Goal: Task Accomplishment & Management: Use online tool/utility

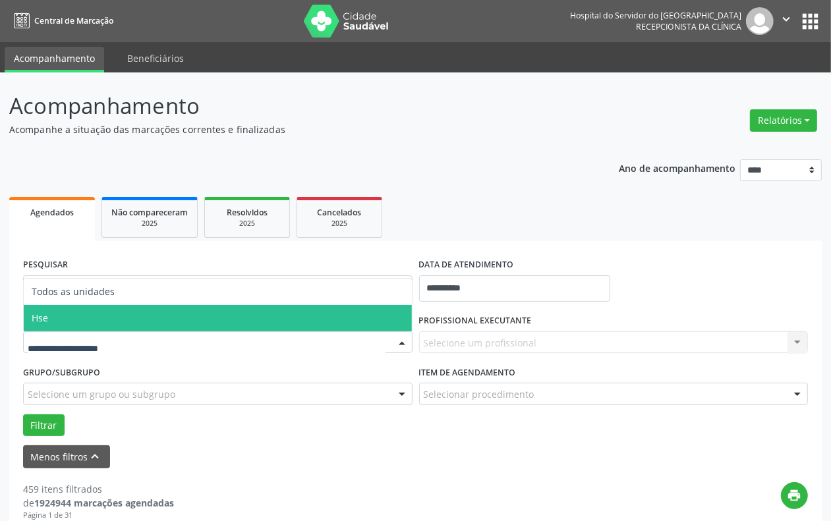
click at [67, 312] on span "Hse" at bounding box center [218, 318] width 388 height 26
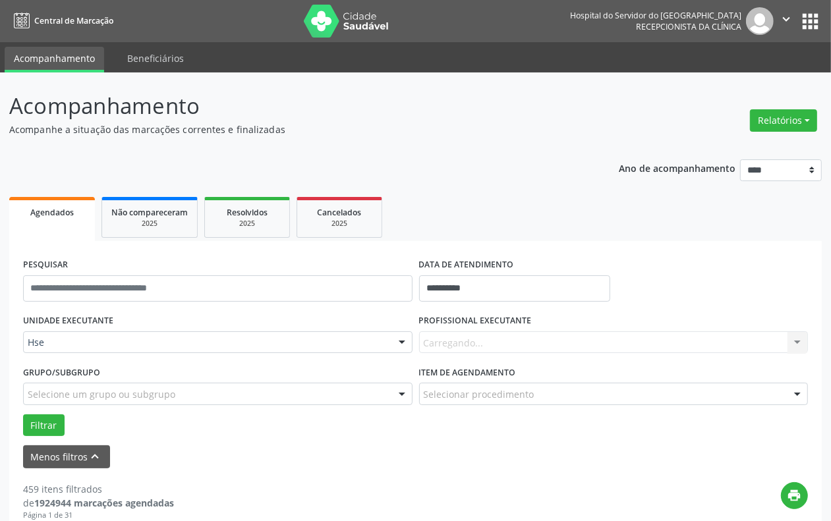
click at [499, 343] on div "Carregando... Nenhum resultado encontrado para: " " Não há nenhuma opção para s…" at bounding box center [613, 342] width 389 height 22
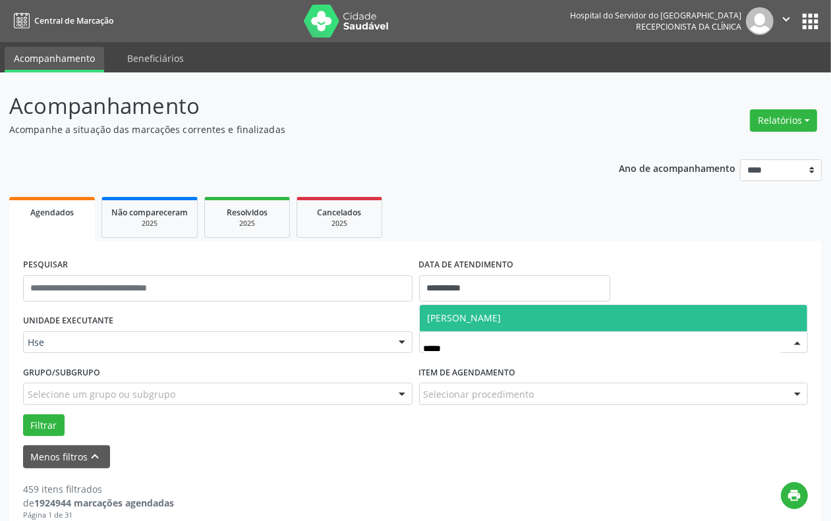
type input "******"
click at [489, 319] on span "[PERSON_NAME]" at bounding box center [464, 318] width 74 height 13
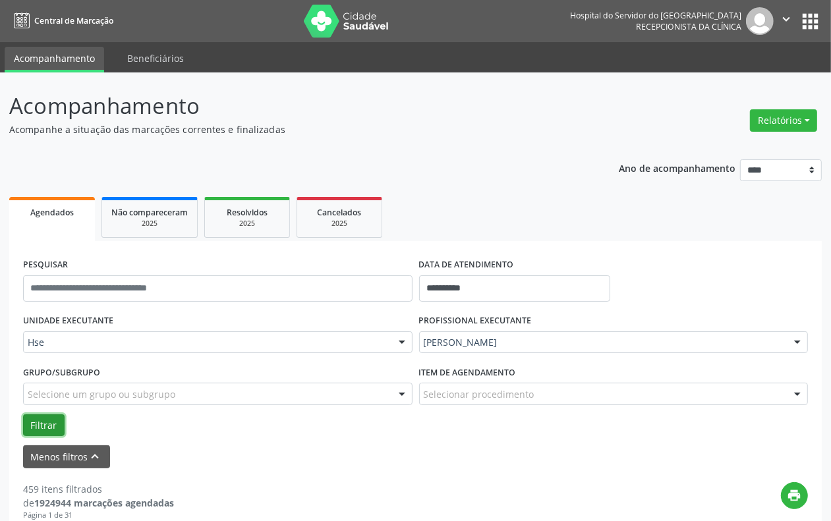
click at [44, 422] on button "Filtrar" at bounding box center [43, 425] width 41 height 22
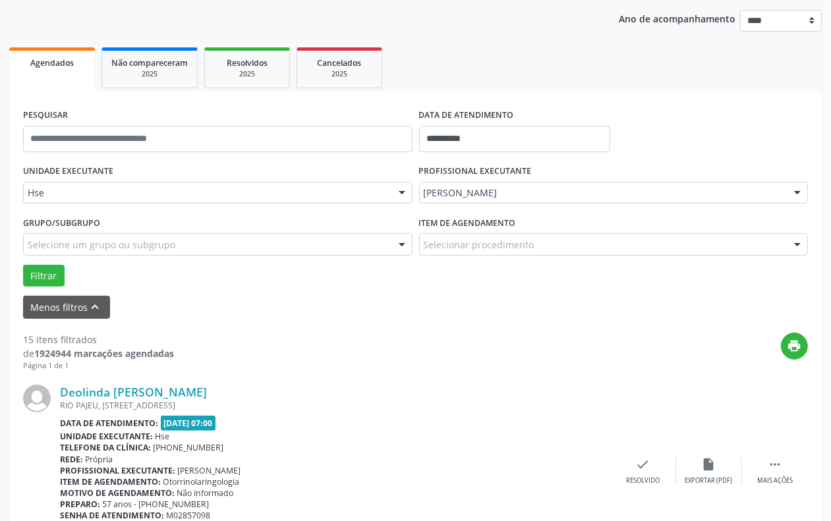
scroll to position [165, 0]
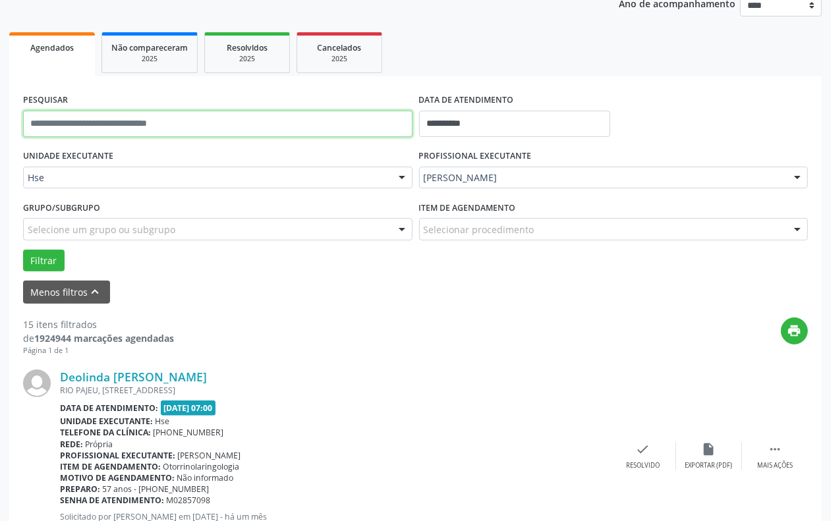
click at [159, 130] on input "text" at bounding box center [217, 124] width 389 height 26
click at [23, 250] on button "Filtrar" at bounding box center [43, 261] width 41 height 22
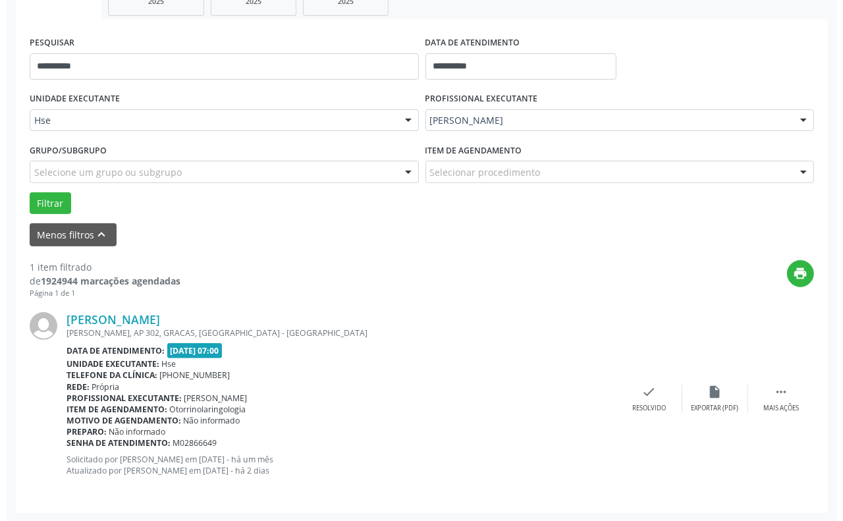
scroll to position [223, 0]
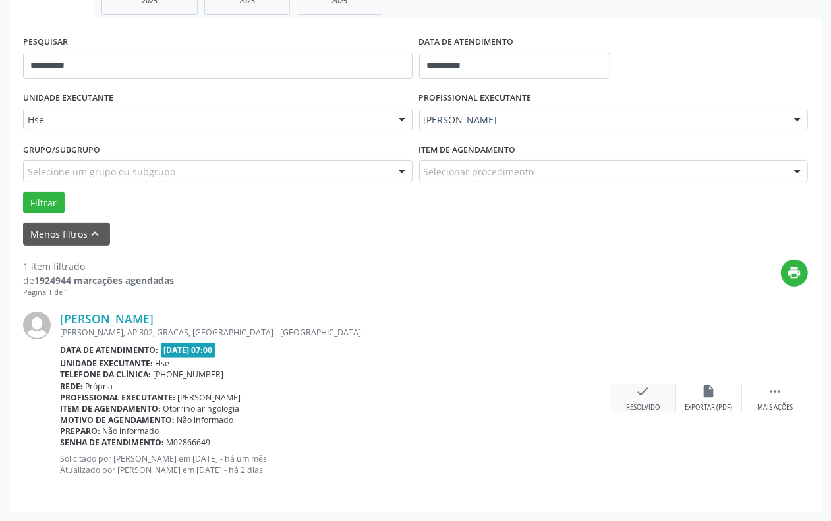
click at [638, 400] on div "check Resolvido" at bounding box center [643, 398] width 66 height 28
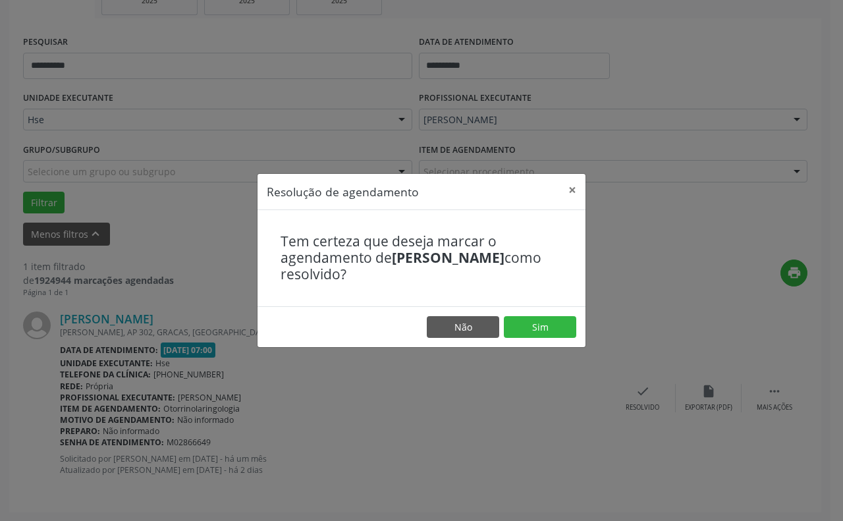
click at [530, 313] on footer "Não Sim" at bounding box center [422, 326] width 328 height 41
click at [528, 321] on button "Sim" at bounding box center [540, 327] width 72 height 22
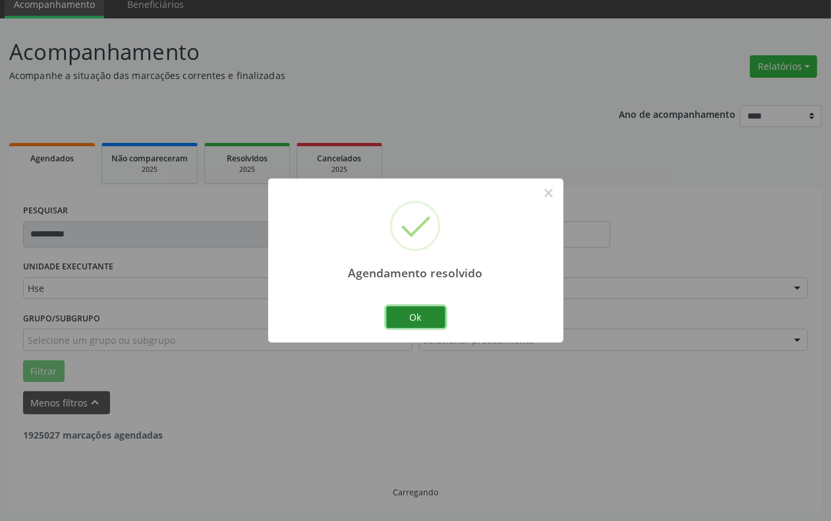
click at [414, 314] on button "Ok" at bounding box center [415, 317] width 59 height 22
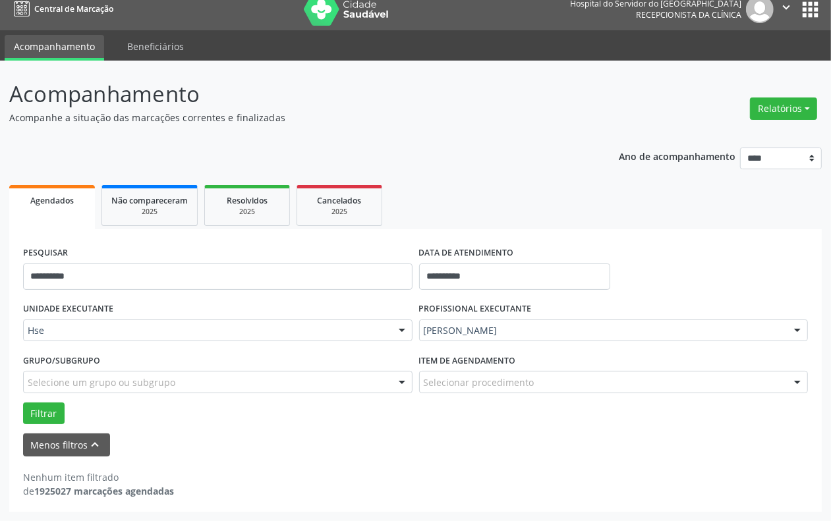
scroll to position [11, 0]
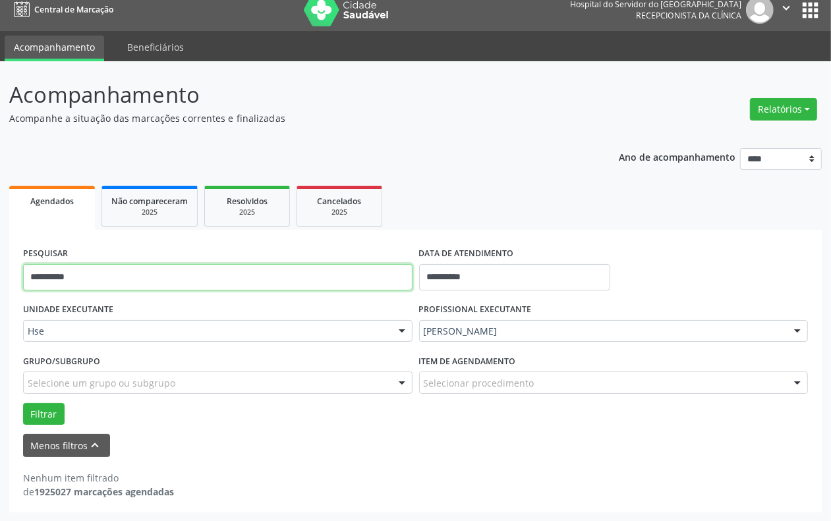
click at [327, 269] on input "**********" at bounding box center [217, 277] width 389 height 26
click at [23, 403] on button "Filtrar" at bounding box center [43, 414] width 41 height 22
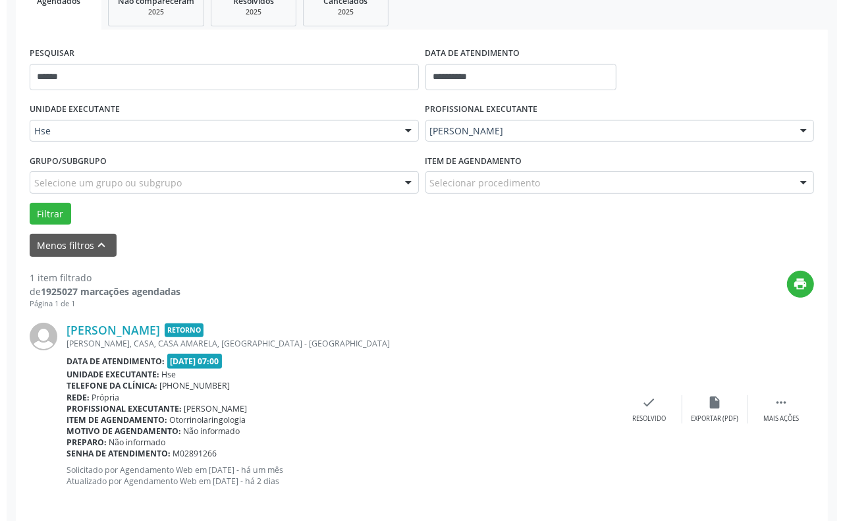
scroll to position [223, 0]
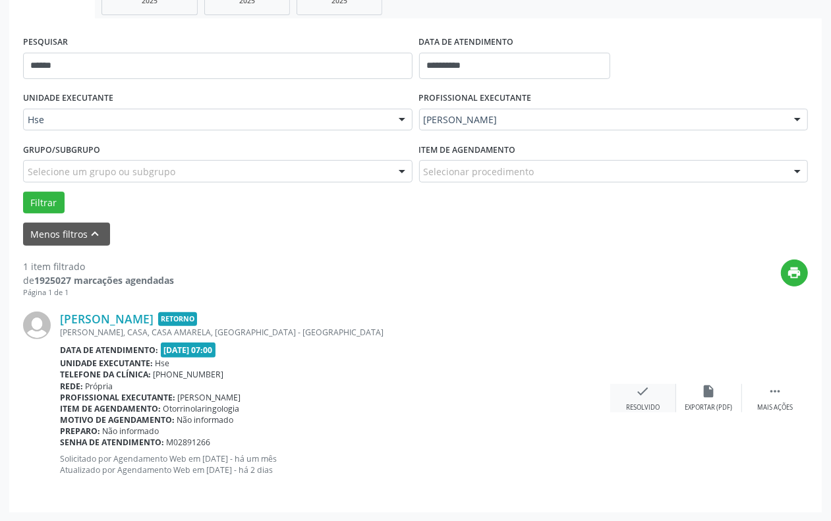
click at [650, 393] on div "check Resolvido" at bounding box center [643, 398] width 66 height 28
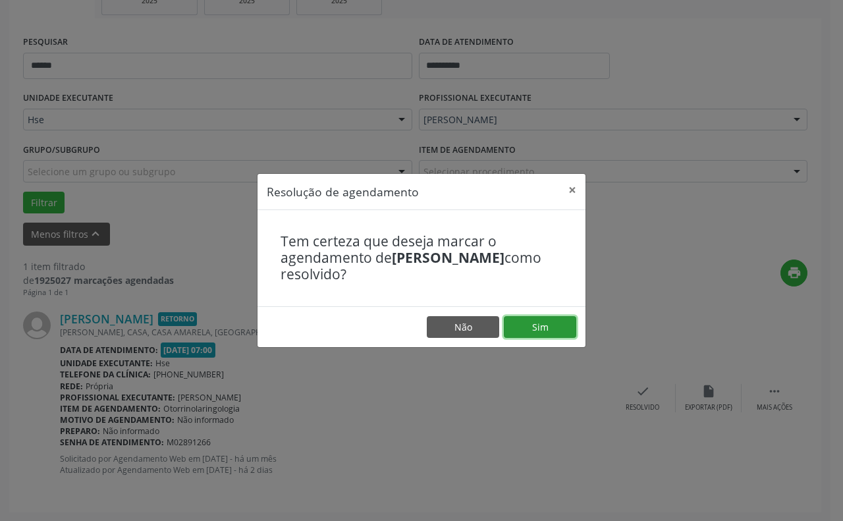
click at [548, 336] on button "Sim" at bounding box center [540, 327] width 72 height 22
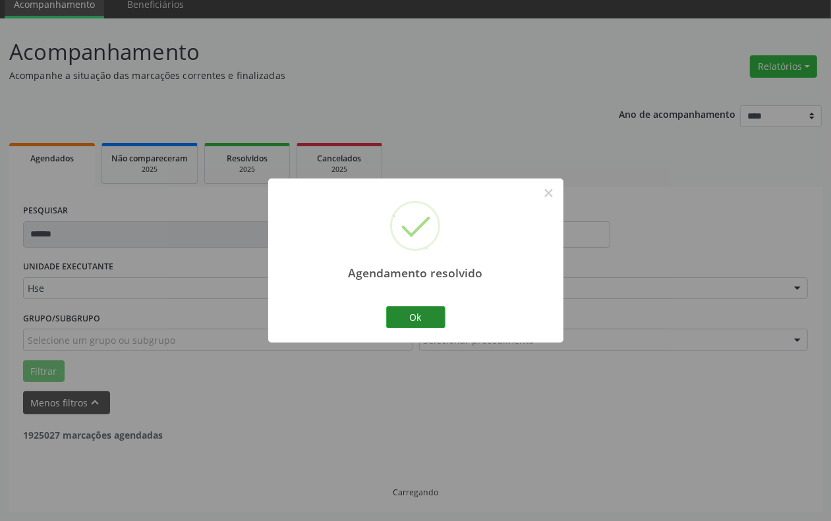
scroll to position [11, 0]
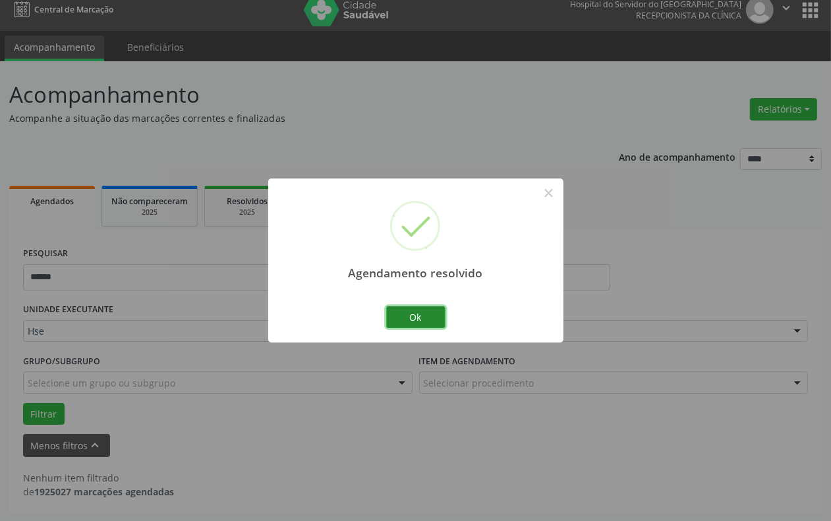
click at [403, 308] on button "Ok" at bounding box center [415, 317] width 59 height 22
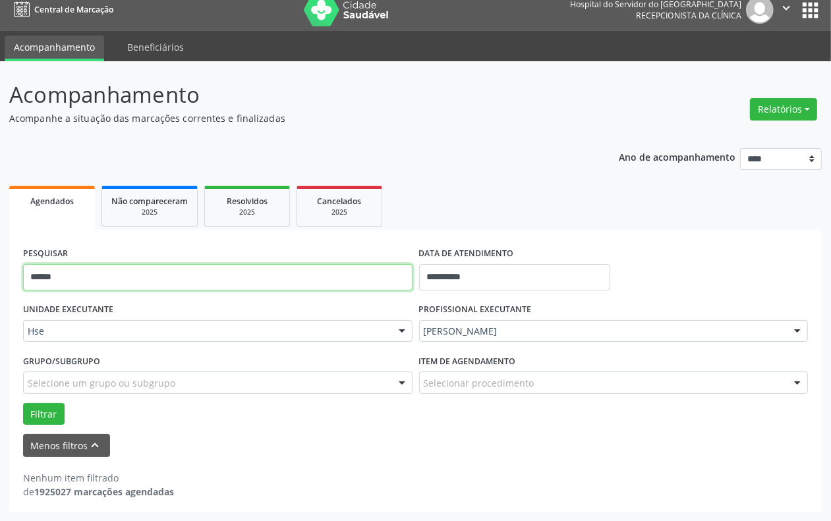
click at [305, 273] on input "******" at bounding box center [217, 277] width 389 height 26
click at [23, 403] on button "Filtrar" at bounding box center [43, 414] width 41 height 22
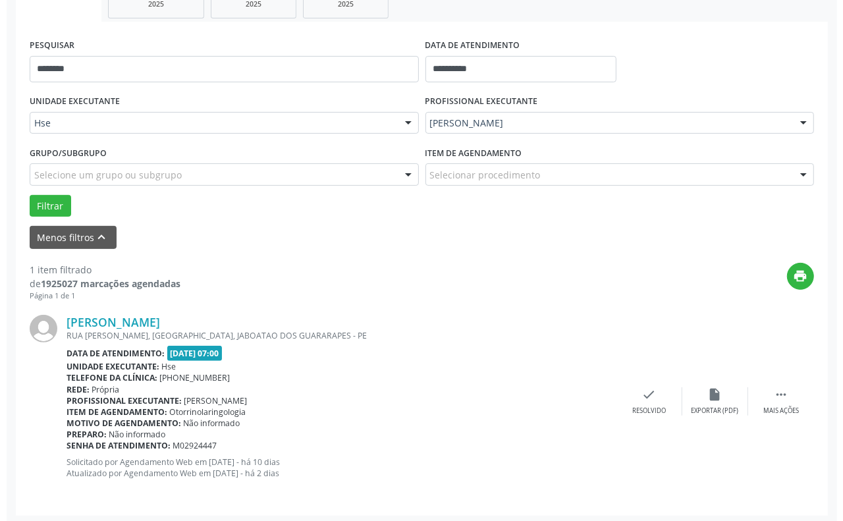
scroll to position [223, 0]
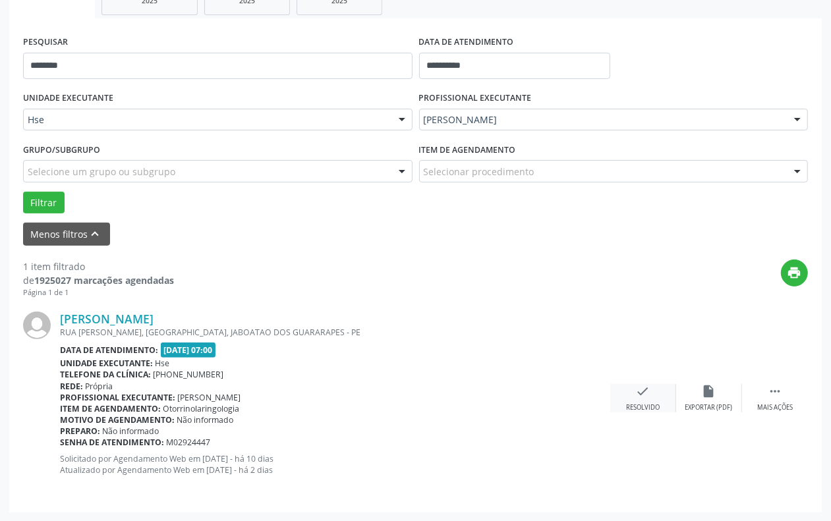
click at [646, 400] on div "check Resolvido" at bounding box center [643, 398] width 66 height 28
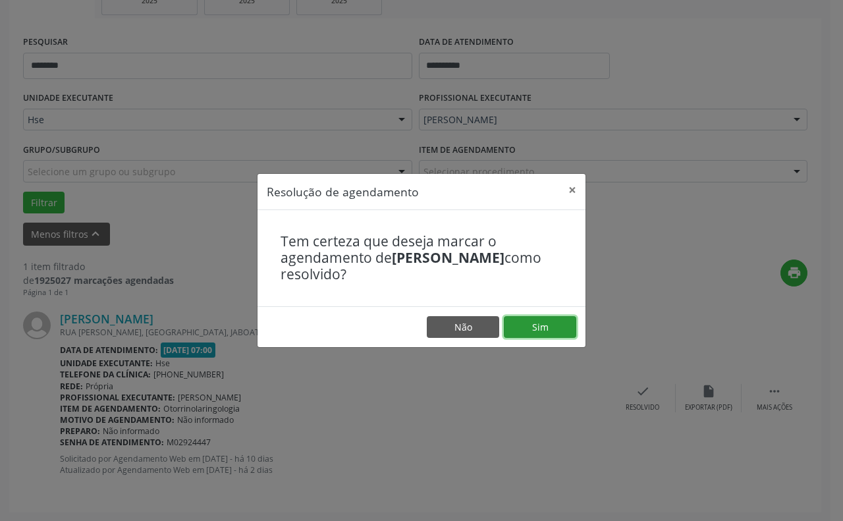
click at [535, 317] on button "Sim" at bounding box center [540, 327] width 72 height 22
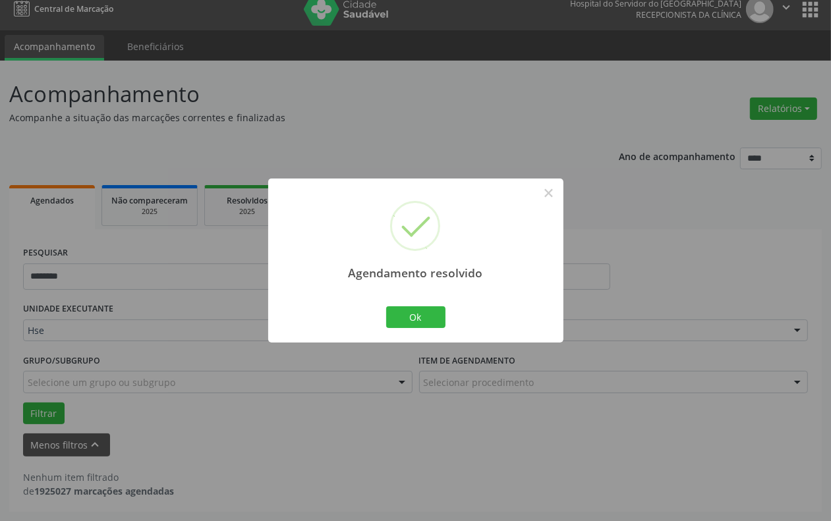
scroll to position [11, 0]
click at [431, 319] on button "Ok" at bounding box center [415, 317] width 59 height 22
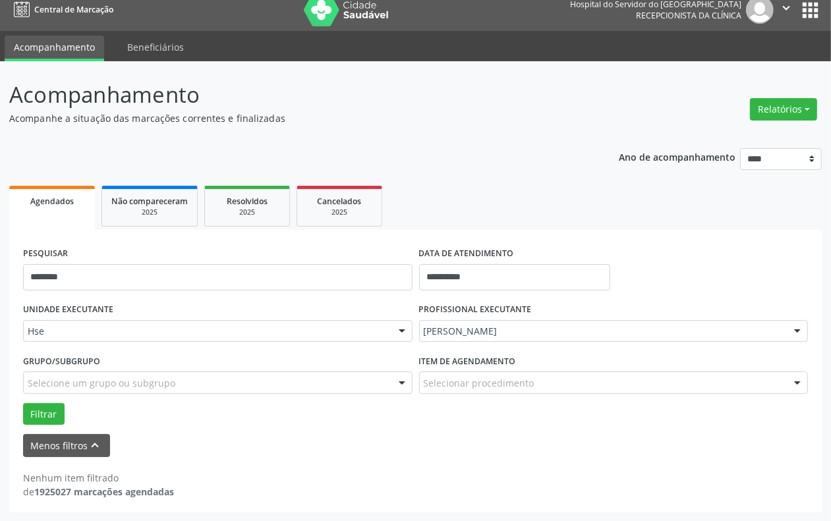
click at [310, 295] on div "PESQUISAR ********" at bounding box center [218, 272] width 396 height 56
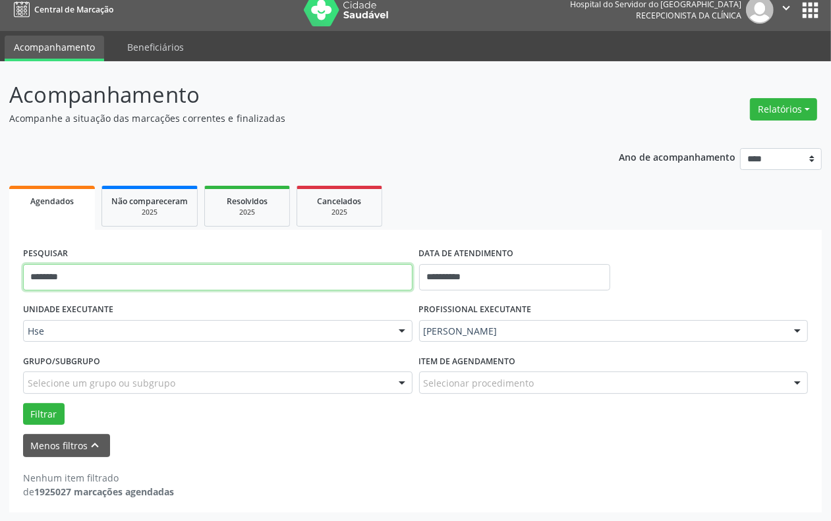
click at [301, 278] on input "********" at bounding box center [217, 277] width 389 height 26
click at [23, 403] on button "Filtrar" at bounding box center [43, 414] width 41 height 22
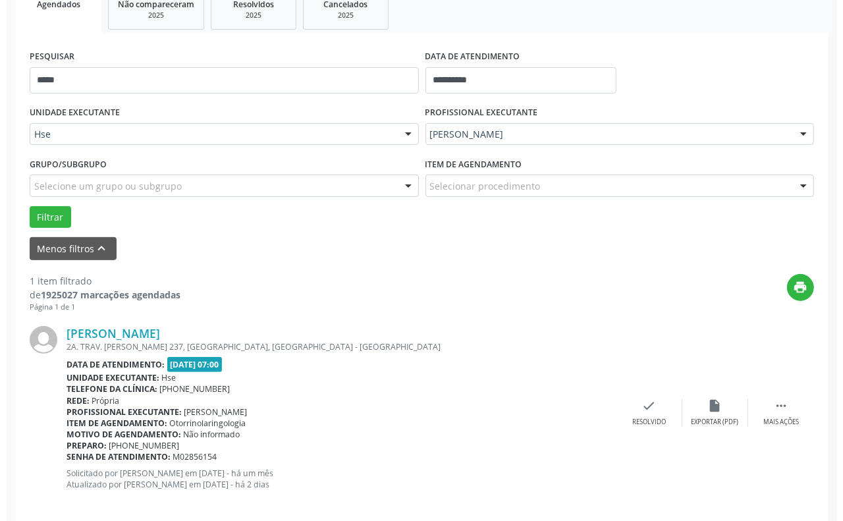
scroll to position [223, 0]
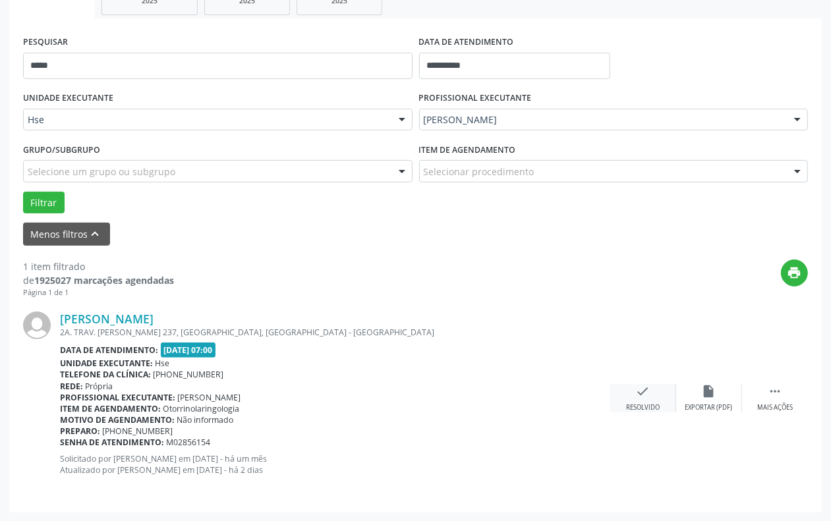
click at [645, 397] on icon "check" at bounding box center [643, 391] width 14 height 14
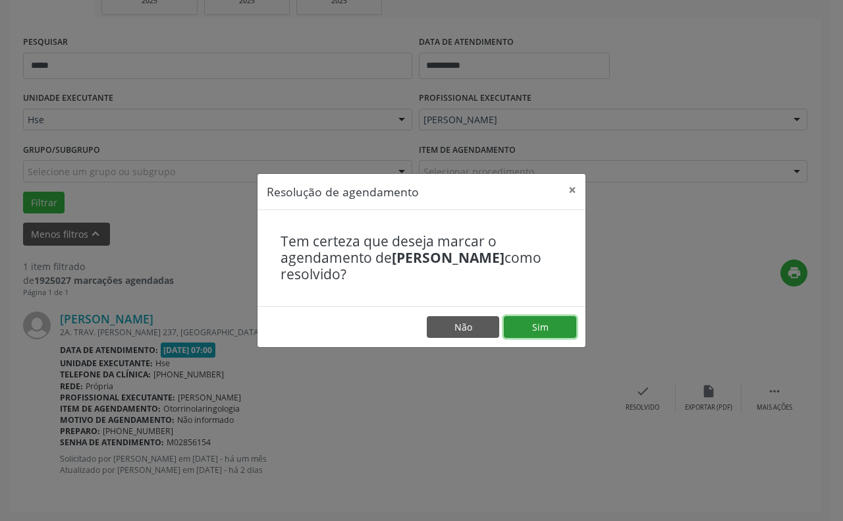
click at [559, 337] on button "Sim" at bounding box center [540, 327] width 72 height 22
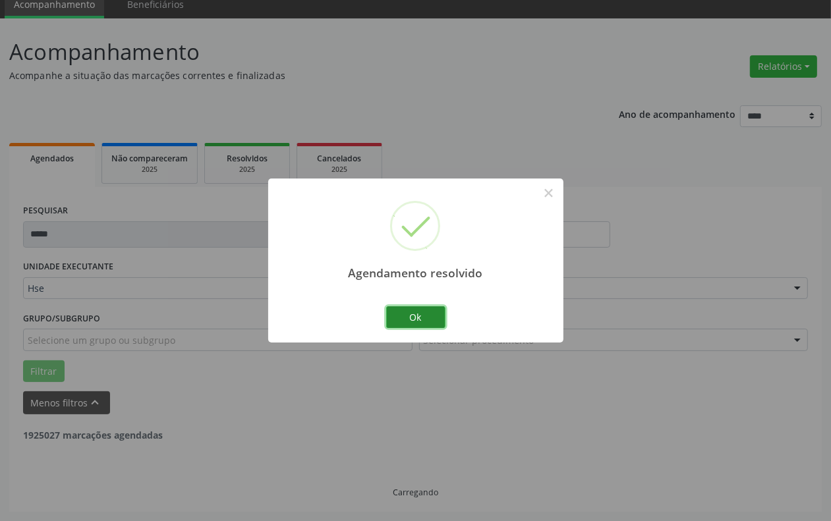
click at [418, 320] on button "Ok" at bounding box center [415, 317] width 59 height 22
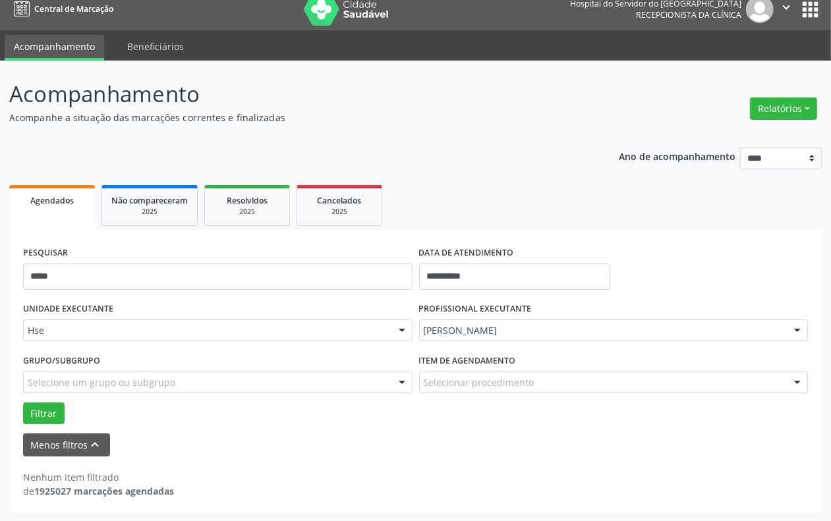
scroll to position [11, 0]
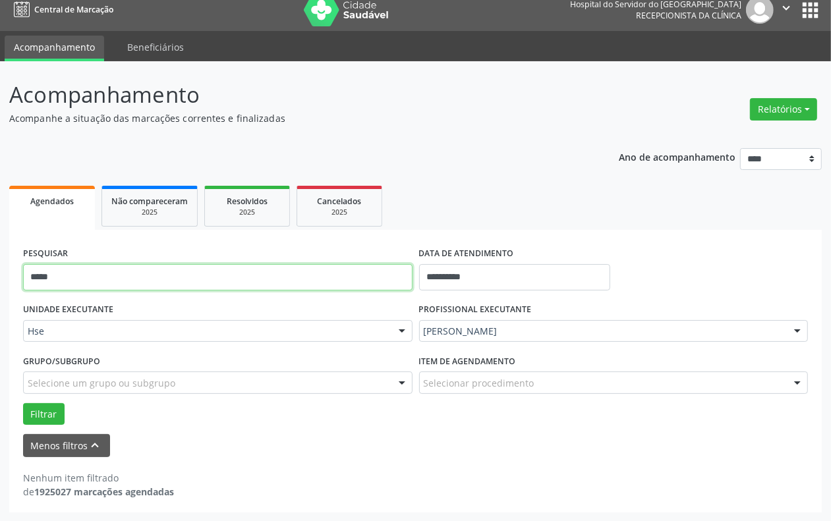
click at [262, 271] on input "*****" at bounding box center [217, 277] width 389 height 26
click at [23, 403] on button "Filtrar" at bounding box center [43, 414] width 41 height 22
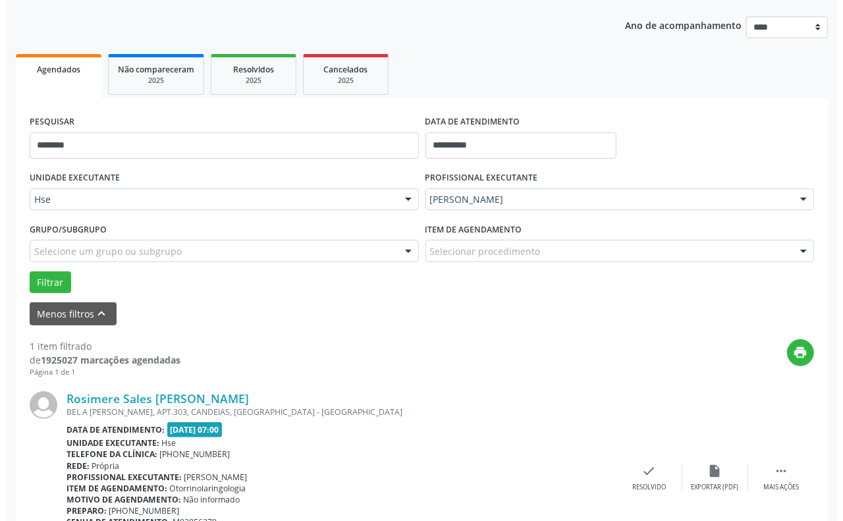
scroll to position [223, 0]
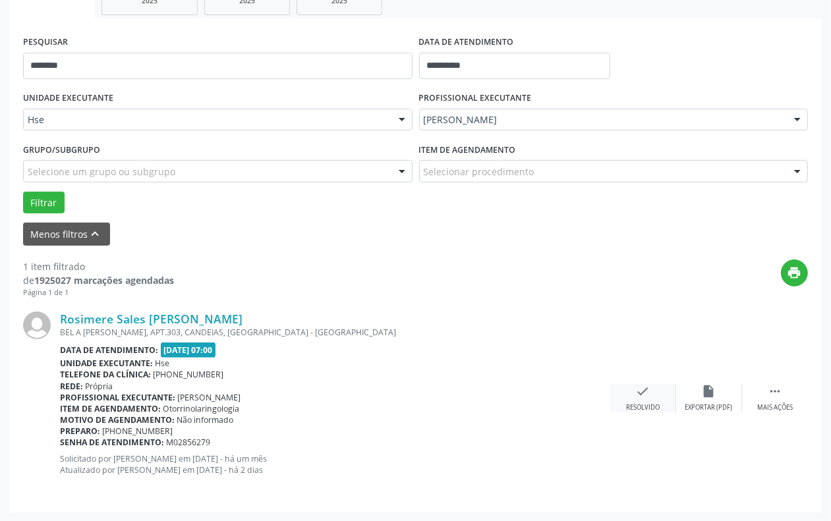
click at [643, 397] on icon "check" at bounding box center [643, 391] width 14 height 14
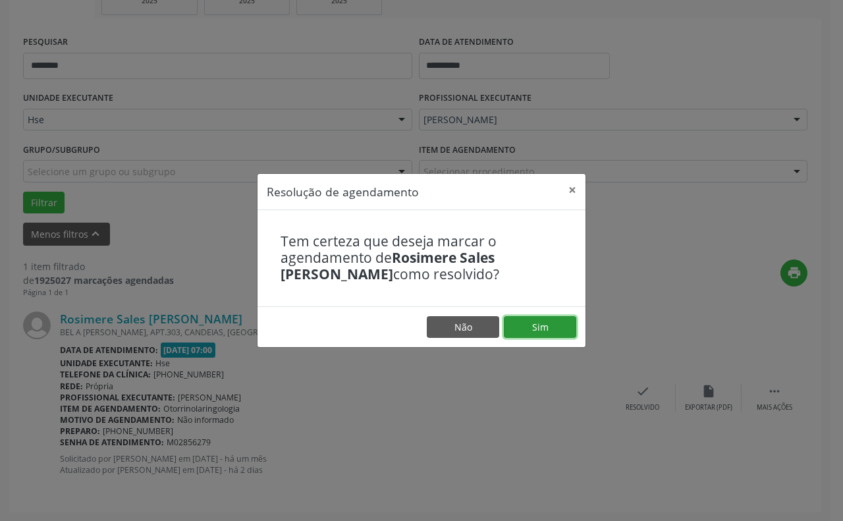
click at [545, 333] on button "Sim" at bounding box center [540, 327] width 72 height 22
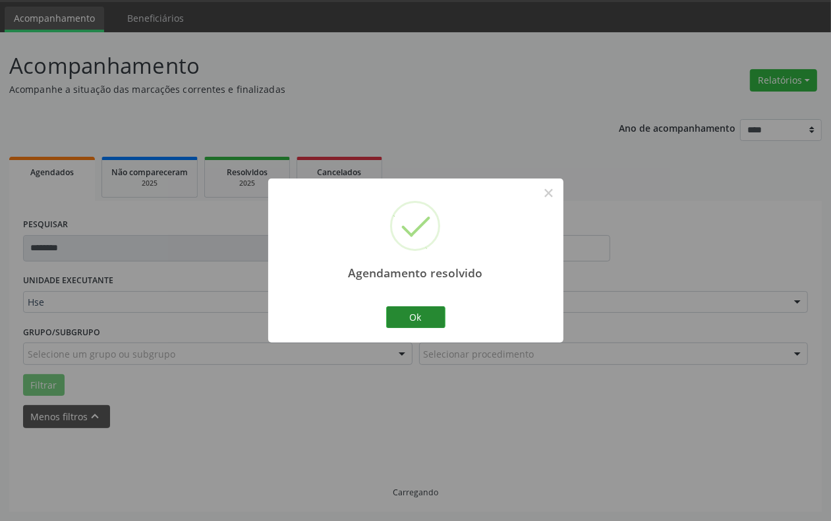
scroll to position [11, 0]
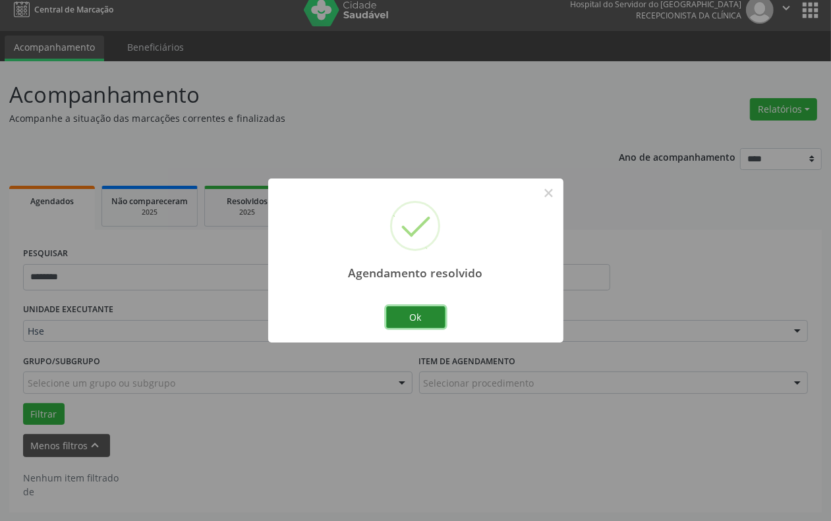
click at [402, 312] on button "Ok" at bounding box center [415, 317] width 59 height 22
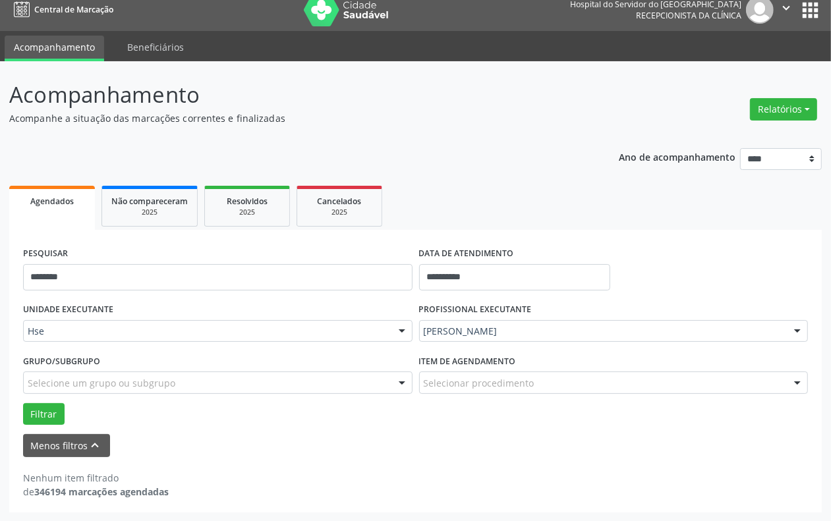
click at [290, 251] on div "PESQUISAR ********" at bounding box center [218, 272] width 396 height 56
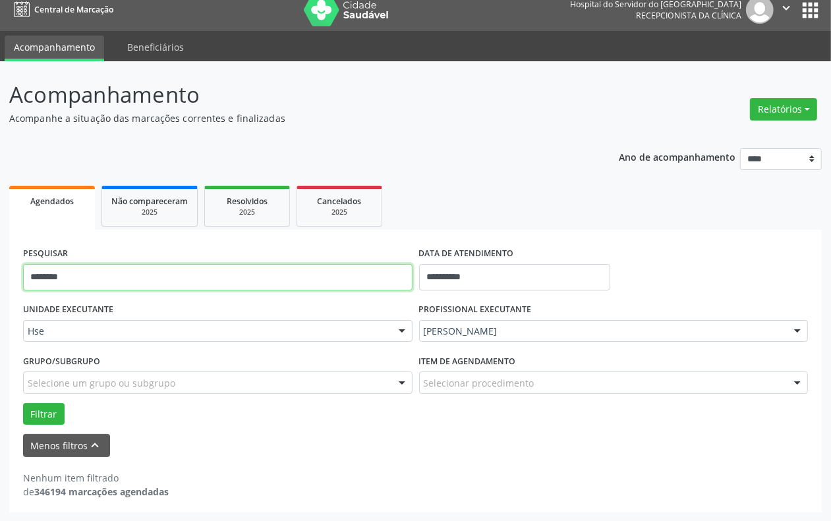
click at [288, 271] on input "********" at bounding box center [217, 277] width 389 height 26
type input "*"
type input "*****"
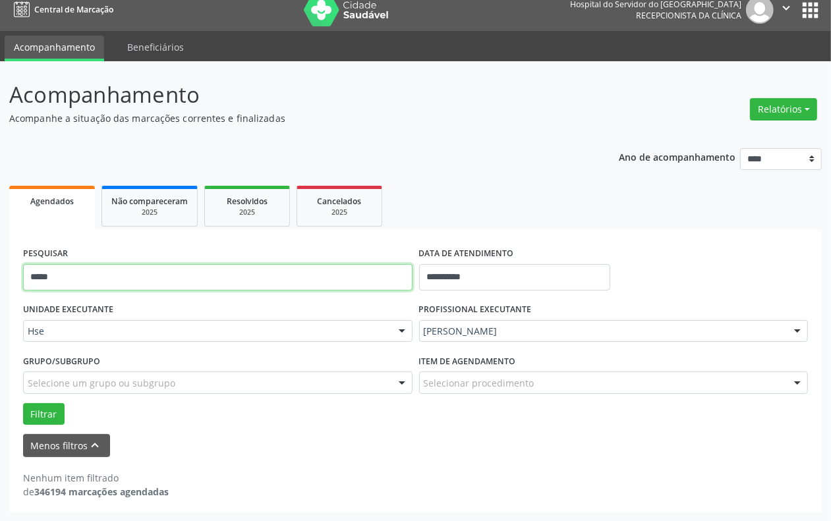
click at [23, 403] on button "Filtrar" at bounding box center [43, 414] width 41 height 22
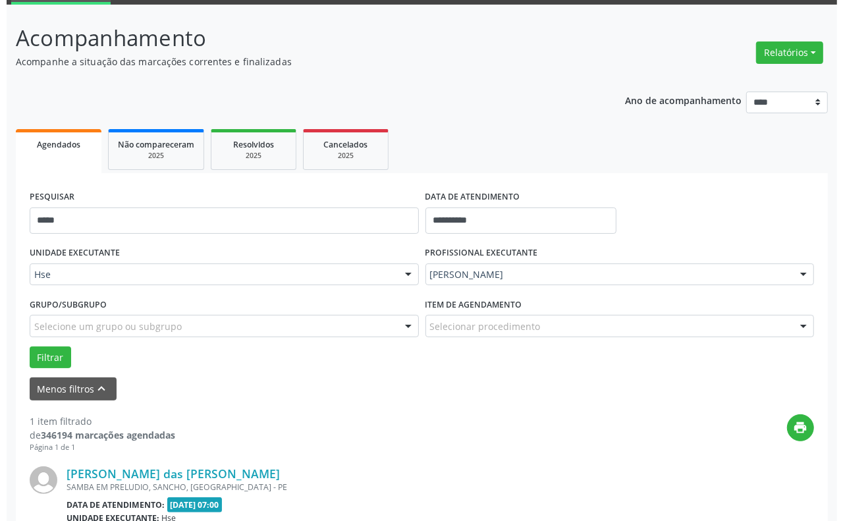
scroll to position [223, 0]
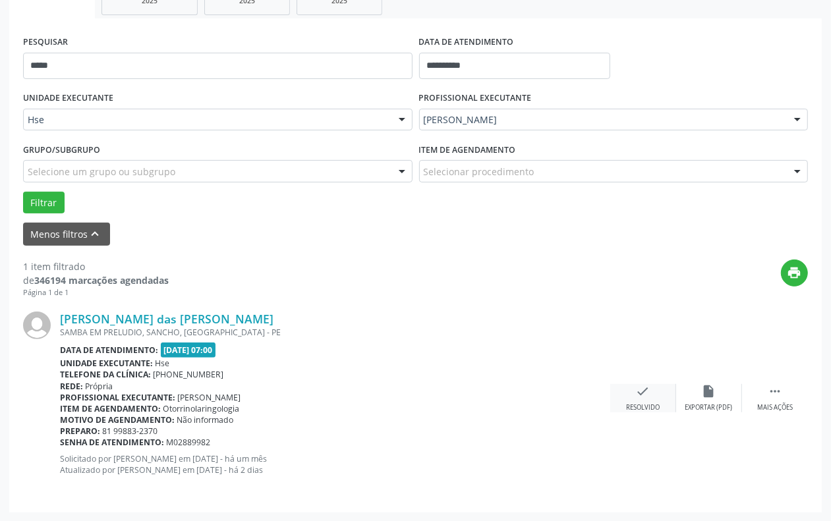
click at [634, 392] on div "check Resolvido" at bounding box center [643, 398] width 66 height 28
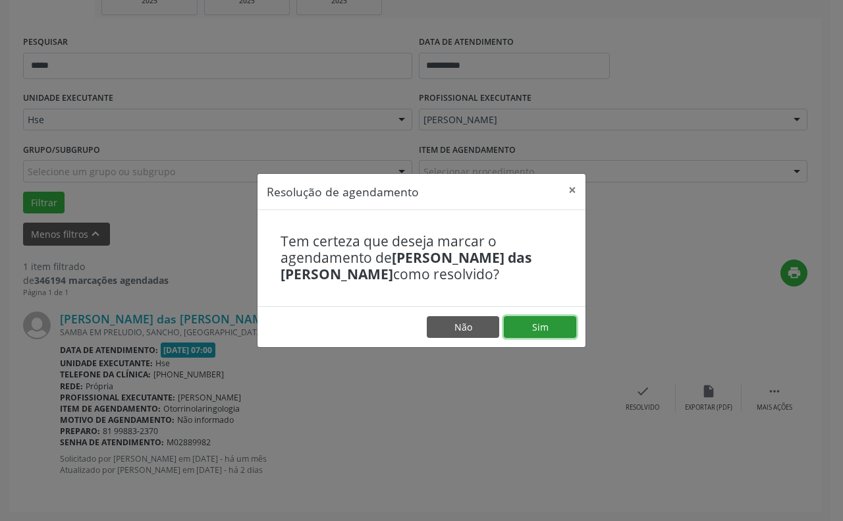
click at [539, 324] on button "Sim" at bounding box center [540, 327] width 72 height 22
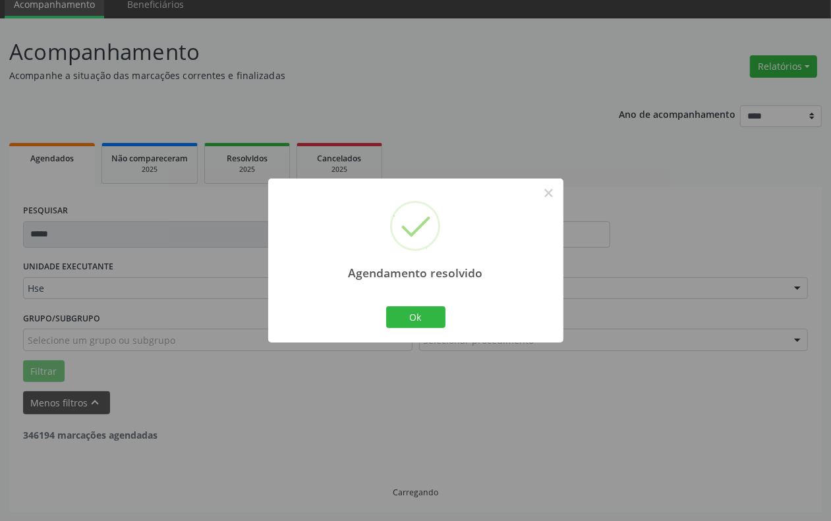
scroll to position [11, 0]
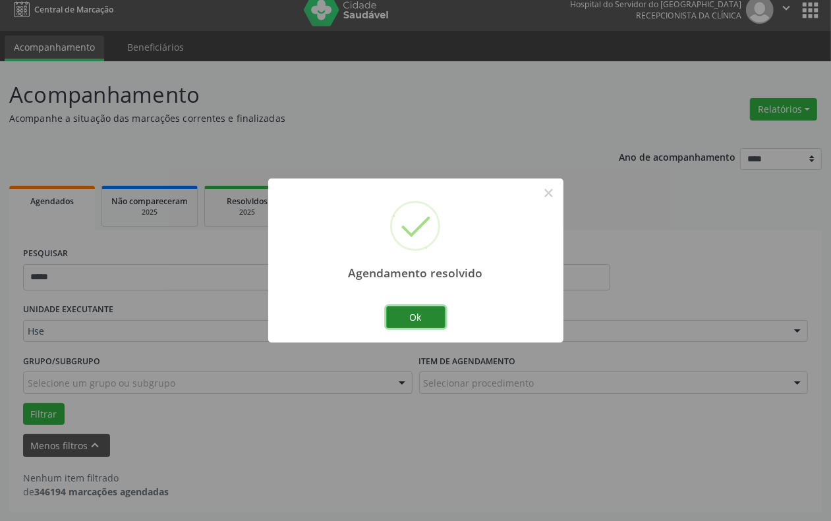
click at [420, 321] on button "Ok" at bounding box center [415, 317] width 59 height 22
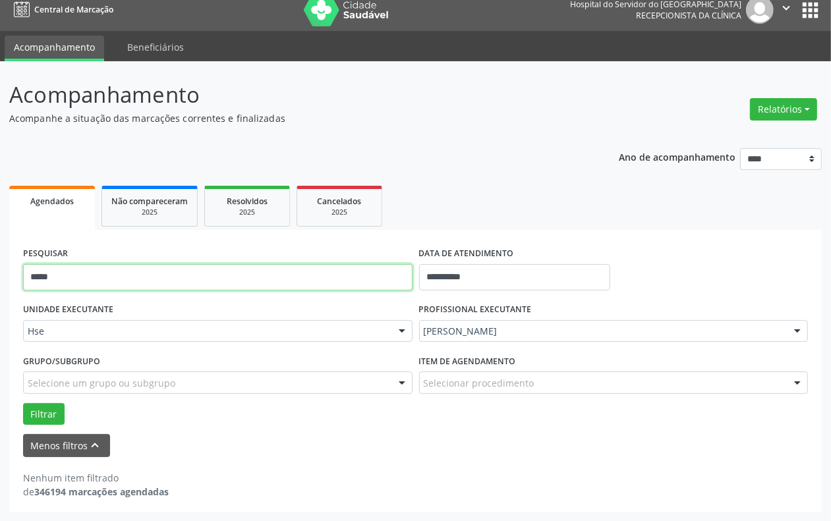
click at [251, 277] on input "*****" at bounding box center [217, 277] width 389 height 26
click at [23, 403] on button "Filtrar" at bounding box center [43, 414] width 41 height 22
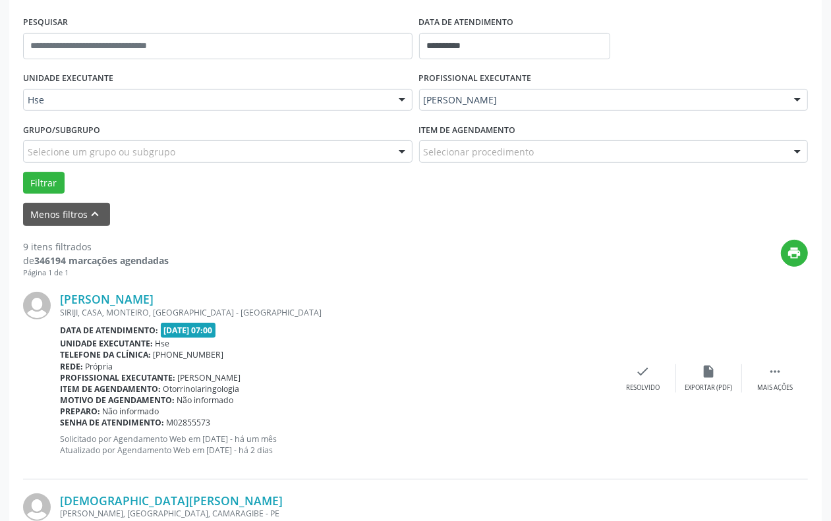
scroll to position [258, 0]
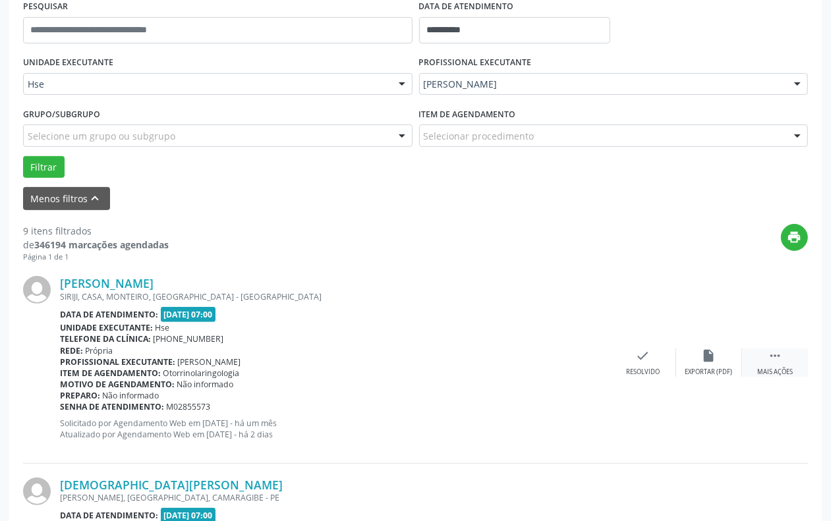
click at [777, 363] on div " Mais ações" at bounding box center [775, 362] width 66 height 28
click at [692, 363] on div "alarm_off Não compareceu" at bounding box center [709, 362] width 66 height 28
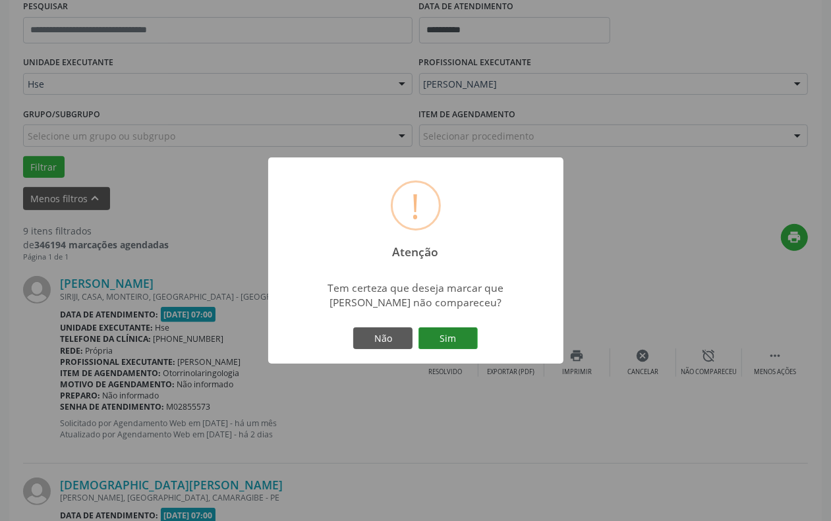
click at [456, 335] on button "Sim" at bounding box center [447, 338] width 59 height 22
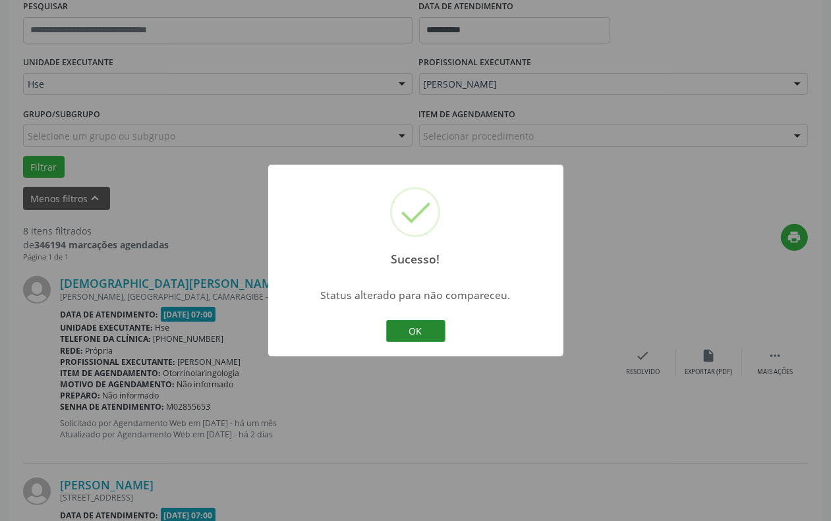
click at [416, 327] on button "OK" at bounding box center [415, 331] width 59 height 22
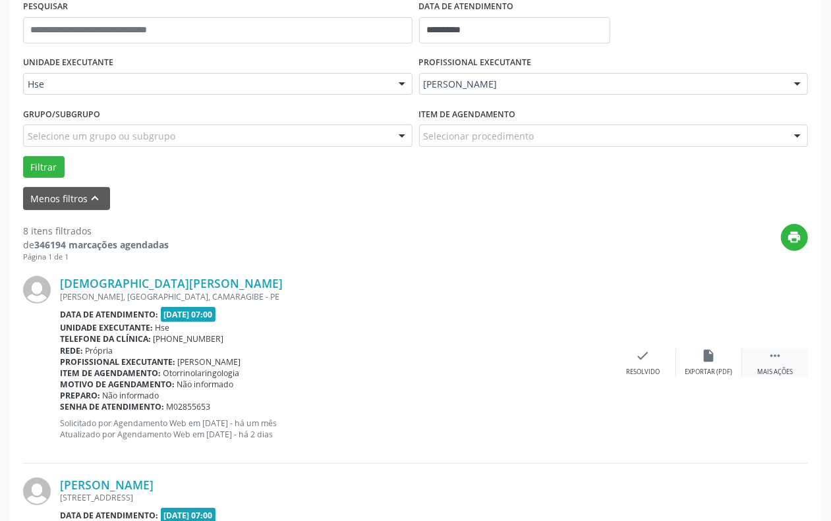
click at [761, 356] on div " Mais ações" at bounding box center [775, 362] width 66 height 28
click at [731, 357] on div "alarm_off Não compareceu" at bounding box center [709, 362] width 66 height 28
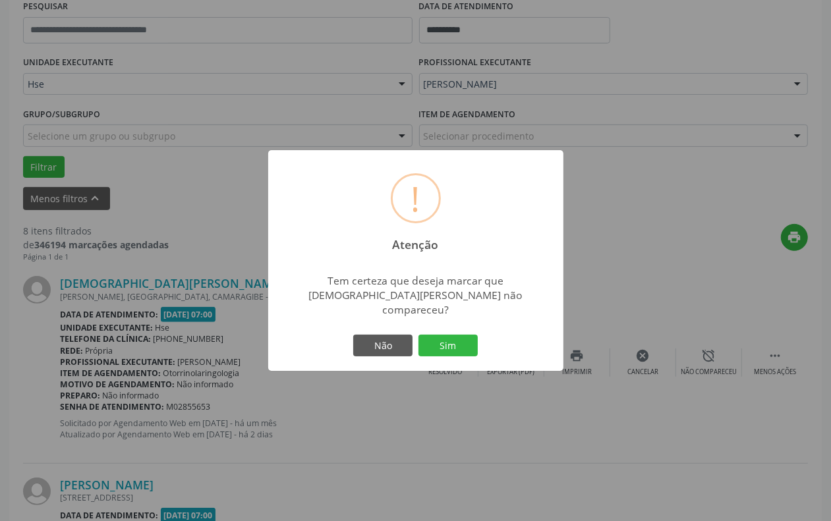
click at [425, 332] on div "Não Sim" at bounding box center [415, 346] width 130 height 28
click at [433, 342] on button "Sim" at bounding box center [447, 346] width 59 height 22
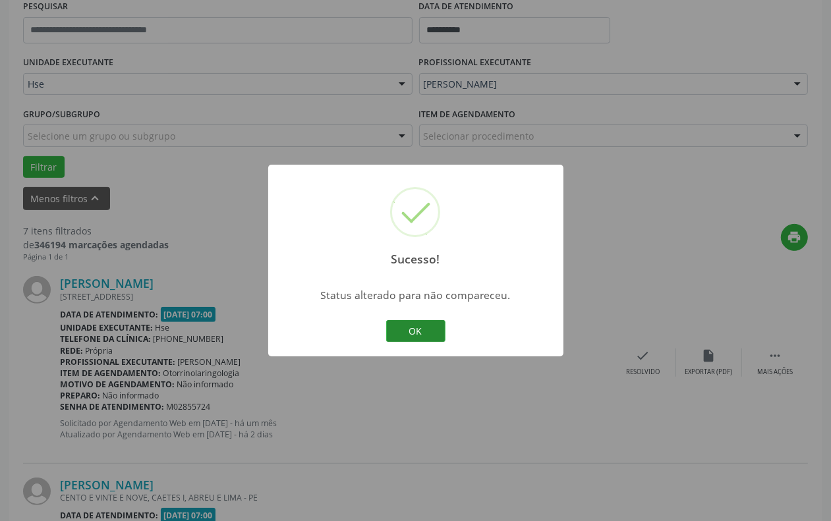
click at [410, 333] on button "OK" at bounding box center [415, 331] width 59 height 22
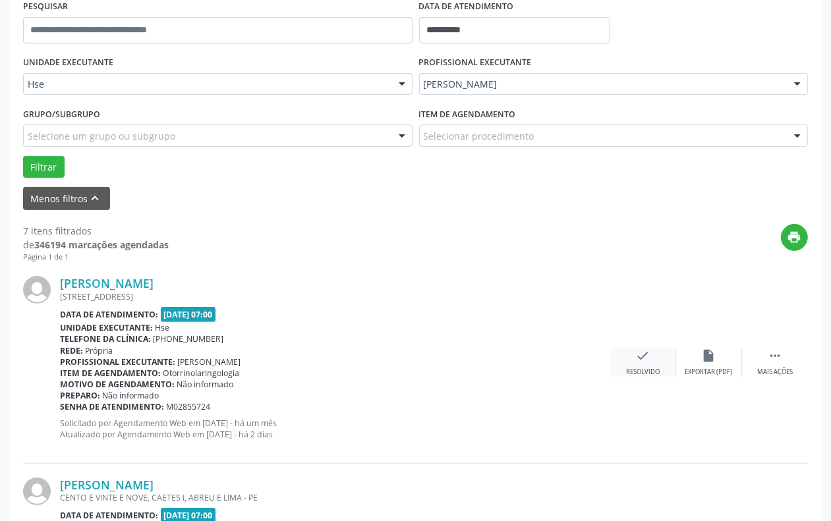
click at [653, 362] on div "check Resolvido" at bounding box center [643, 362] width 66 height 28
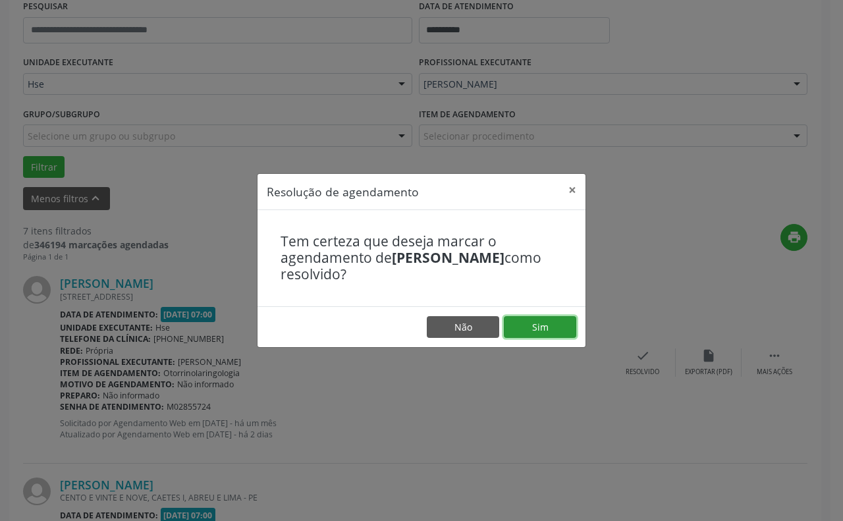
click at [524, 317] on button "Sim" at bounding box center [540, 327] width 72 height 22
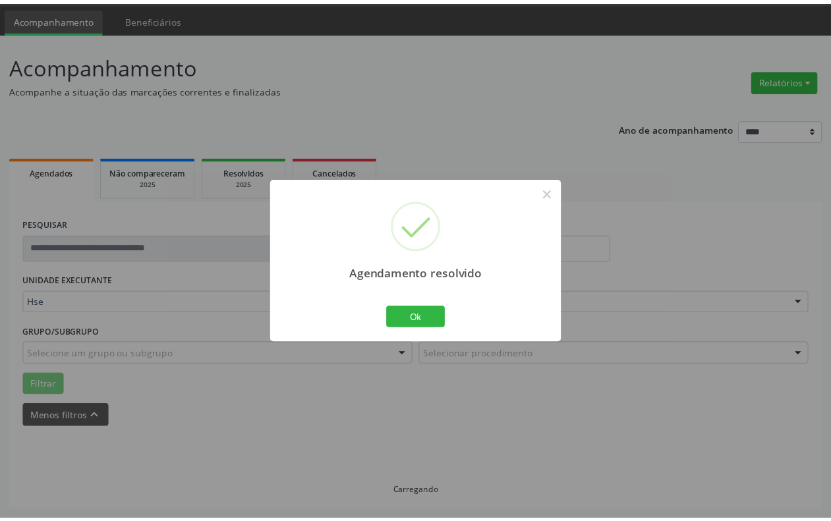
scroll to position [40, 0]
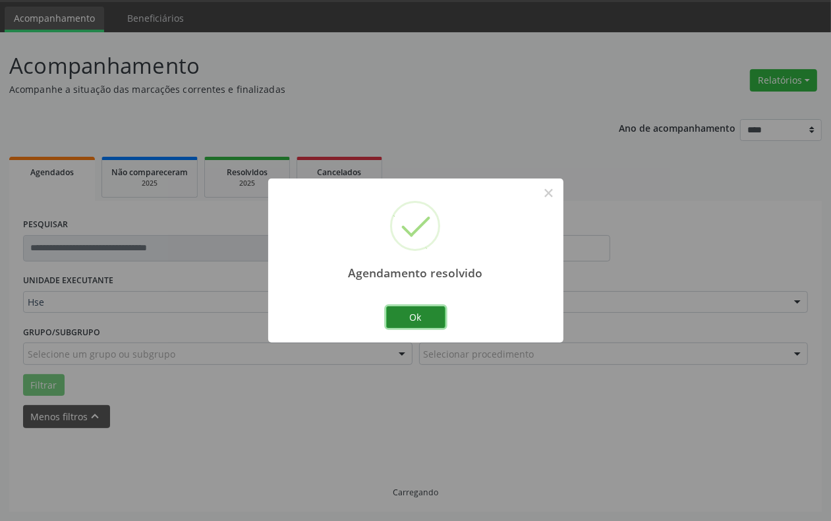
click at [422, 324] on button "Ok" at bounding box center [415, 317] width 59 height 22
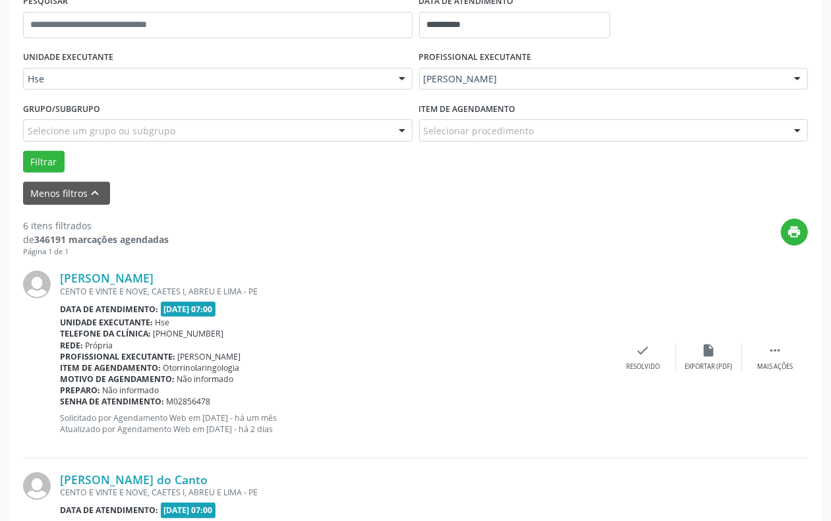
scroll to position [287, 0]
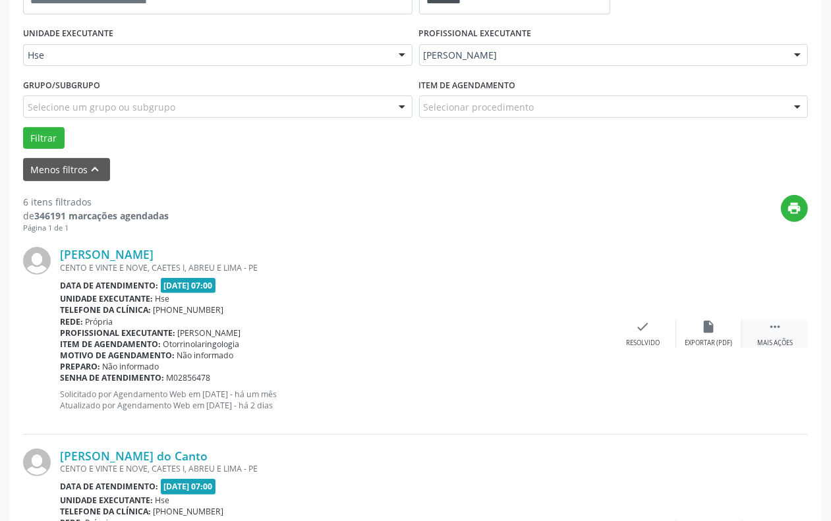
click at [779, 341] on div "Mais ações" at bounding box center [775, 343] width 36 height 9
click at [715, 327] on icon "alarm_off" at bounding box center [708, 326] width 14 height 14
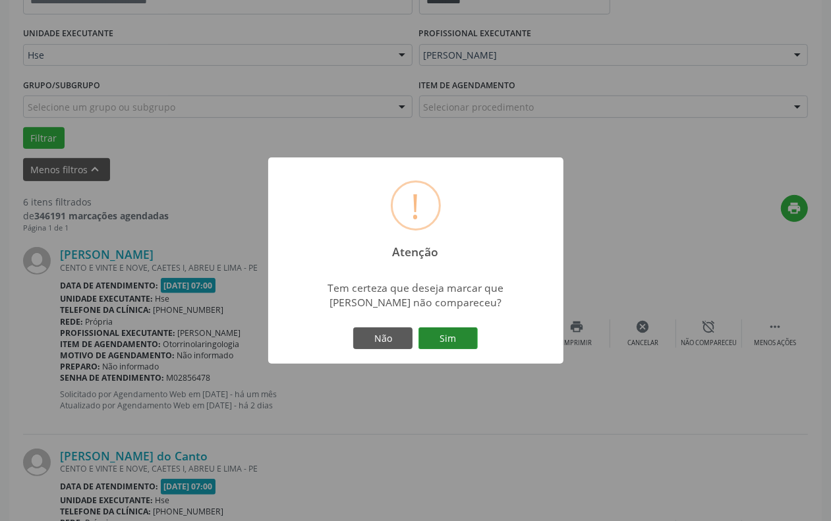
click at [463, 341] on button "Sim" at bounding box center [447, 338] width 59 height 22
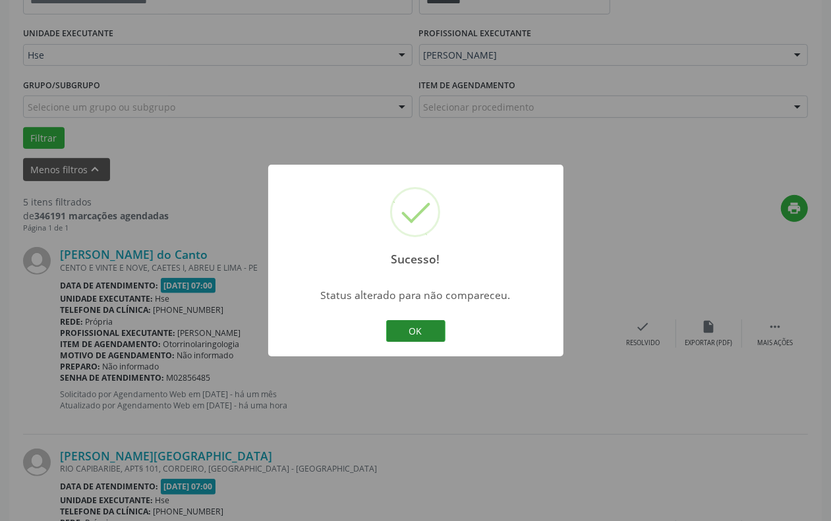
click at [435, 328] on button "OK" at bounding box center [415, 331] width 59 height 22
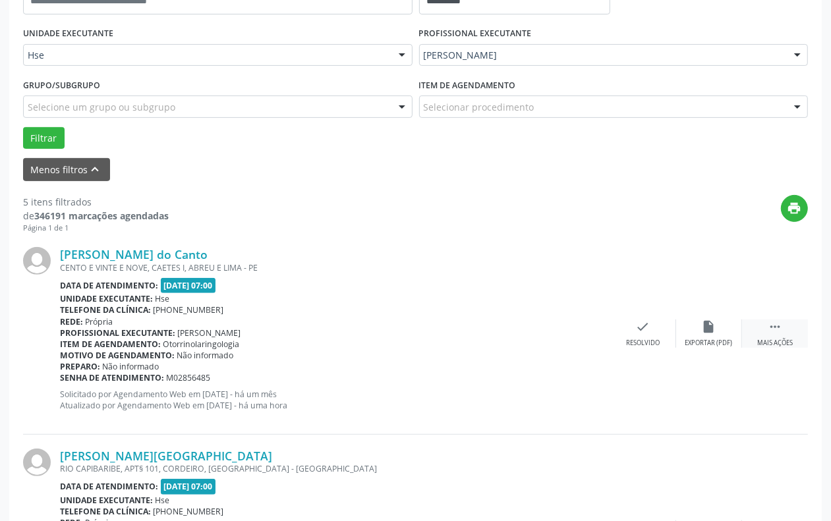
click at [758, 321] on div " Mais ações" at bounding box center [775, 333] width 66 height 28
click at [710, 329] on icon "alarm_off" at bounding box center [708, 326] width 14 height 14
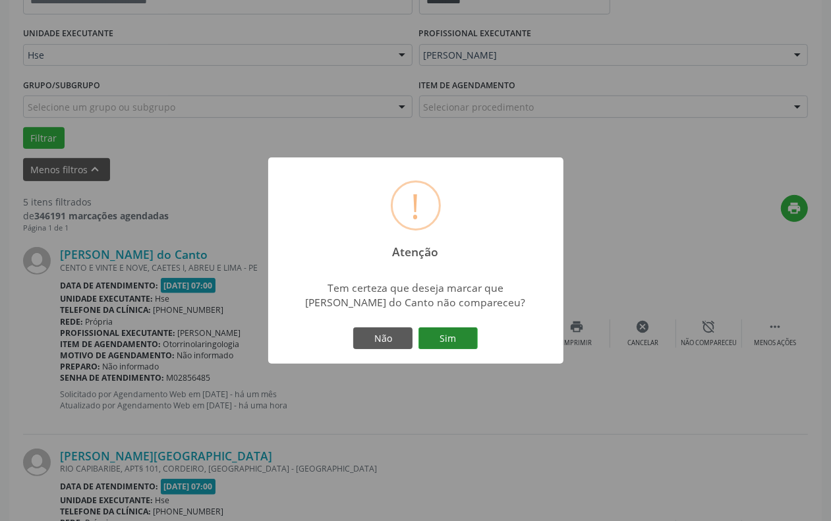
click at [458, 333] on button "Sim" at bounding box center [447, 338] width 59 height 22
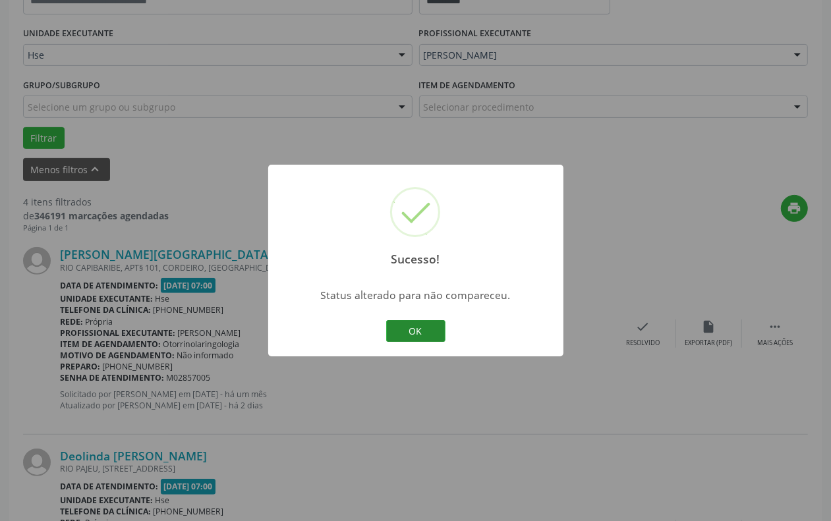
click at [425, 330] on button "OK" at bounding box center [415, 331] width 59 height 22
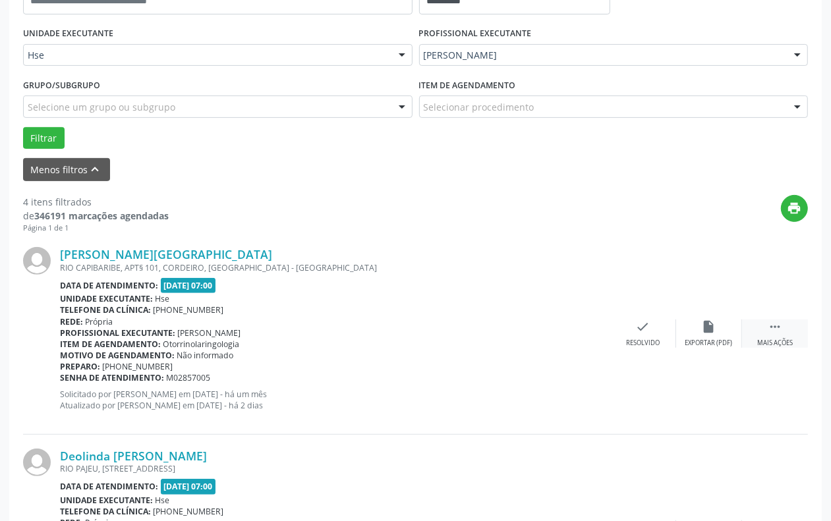
click at [778, 339] on div "Mais ações" at bounding box center [775, 343] width 36 height 9
click at [713, 328] on icon "alarm_off" at bounding box center [708, 326] width 14 height 14
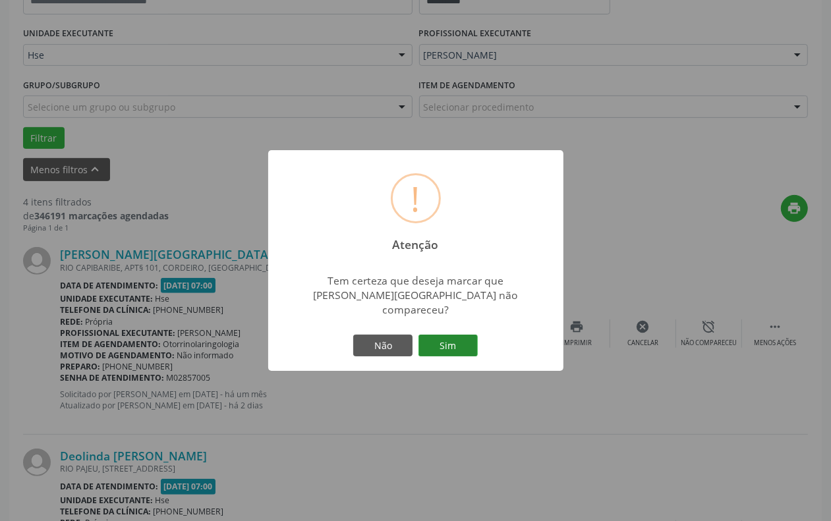
click at [460, 335] on button "Sim" at bounding box center [447, 346] width 59 height 22
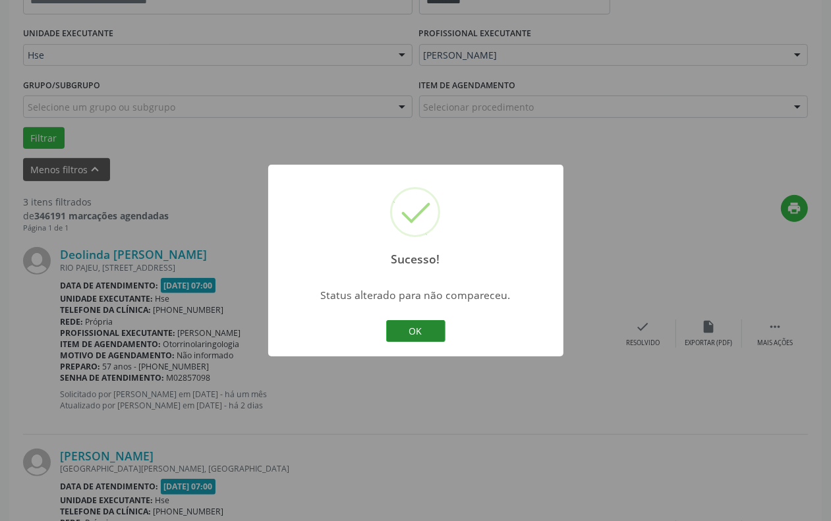
click at [416, 328] on button "OK" at bounding box center [415, 331] width 59 height 22
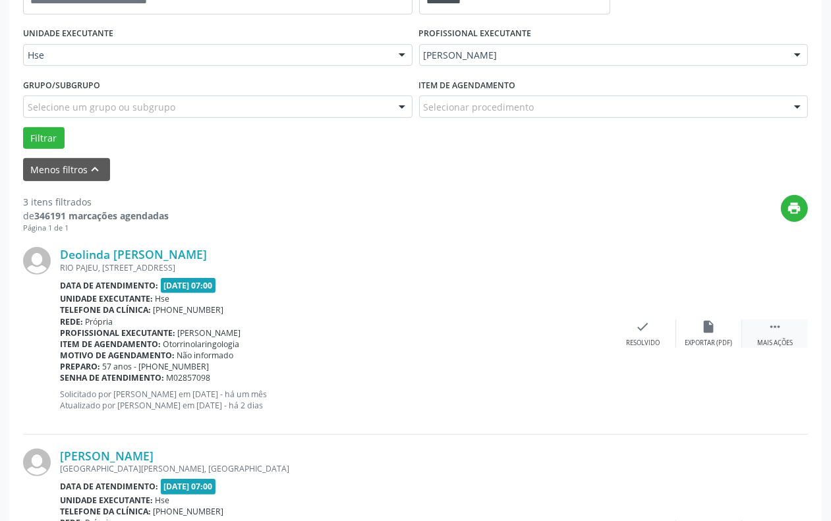
click at [766, 328] on div " Mais ações" at bounding box center [775, 333] width 66 height 28
click at [720, 336] on div "alarm_off Não compareceu" at bounding box center [709, 333] width 66 height 28
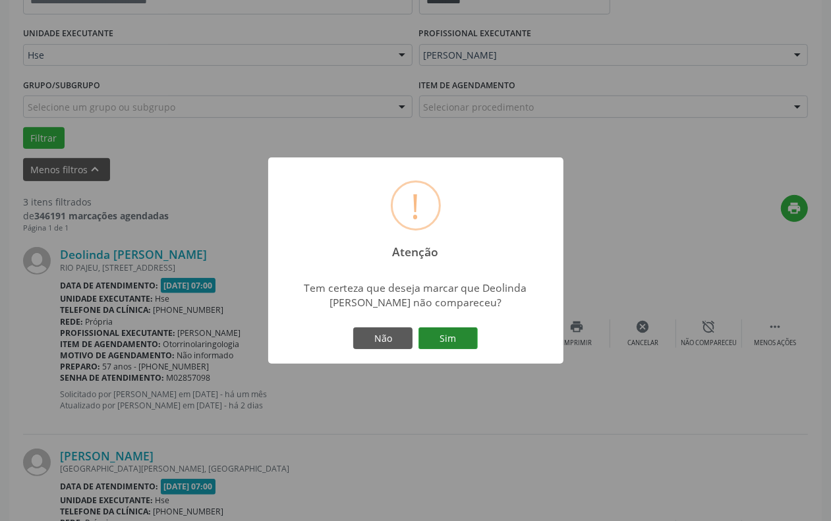
click at [475, 339] on button "Sim" at bounding box center [447, 338] width 59 height 22
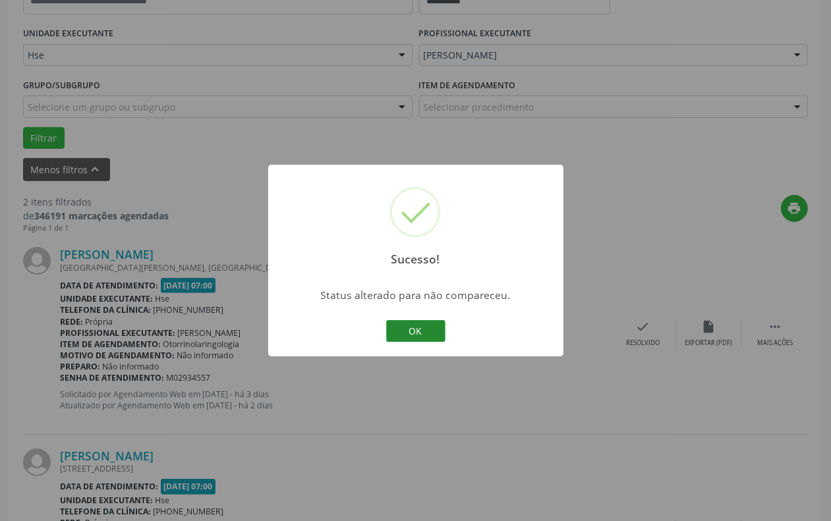
click at [424, 330] on button "OK" at bounding box center [415, 331] width 59 height 22
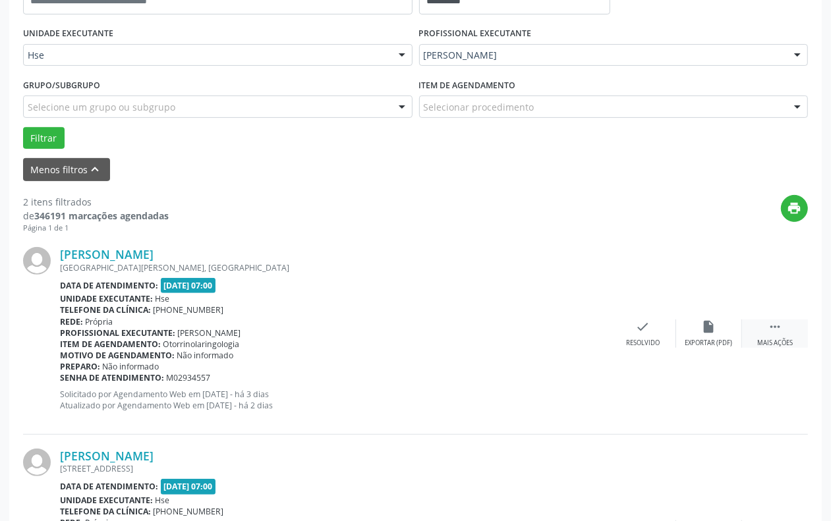
click at [786, 331] on div " Mais ações" at bounding box center [775, 333] width 66 height 28
click at [728, 327] on div "alarm_off Não compareceu" at bounding box center [709, 333] width 66 height 28
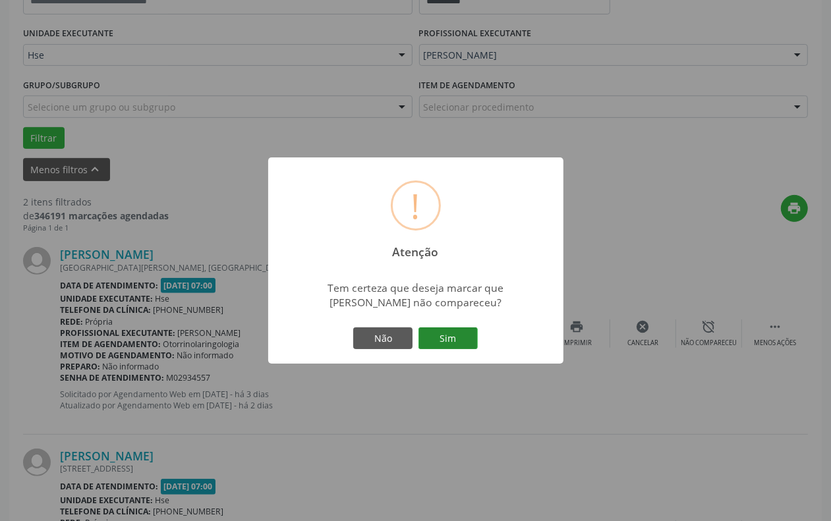
click at [464, 337] on button "Sim" at bounding box center [447, 338] width 59 height 22
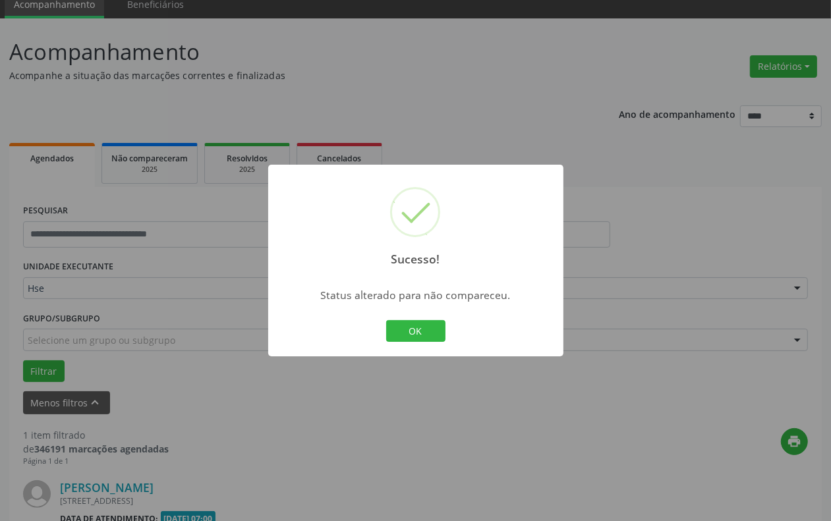
scroll to position [223, 0]
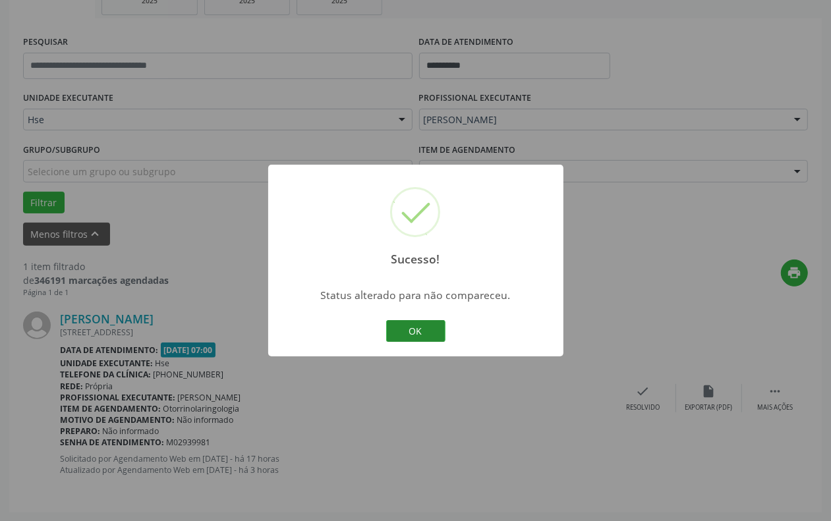
click at [412, 326] on button "OK" at bounding box center [415, 331] width 59 height 22
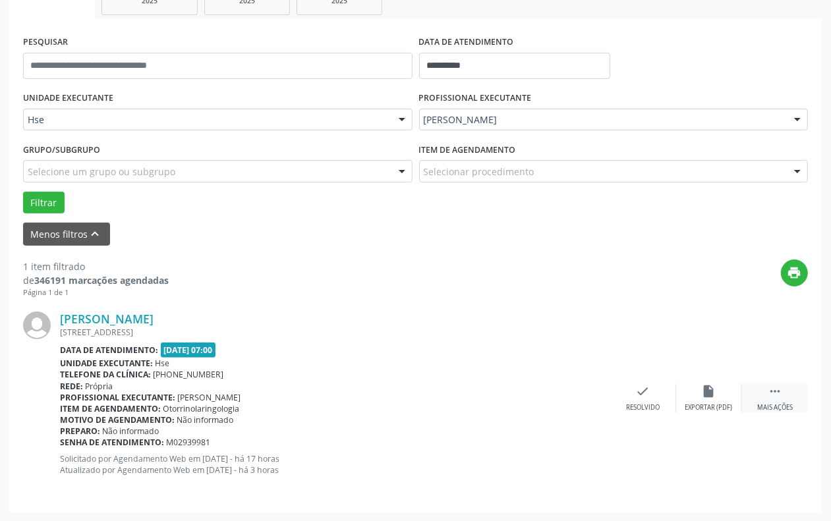
click at [772, 394] on icon "" at bounding box center [774, 391] width 14 height 14
click at [685, 382] on div "[PERSON_NAME] [STREET_ADDRESS][PERSON_NAME] Data de atendimento: [DATE] 07:00 U…" at bounding box center [415, 398] width 784 height 200
click at [699, 396] on div "alarm_off Não compareceu" at bounding box center [709, 398] width 66 height 28
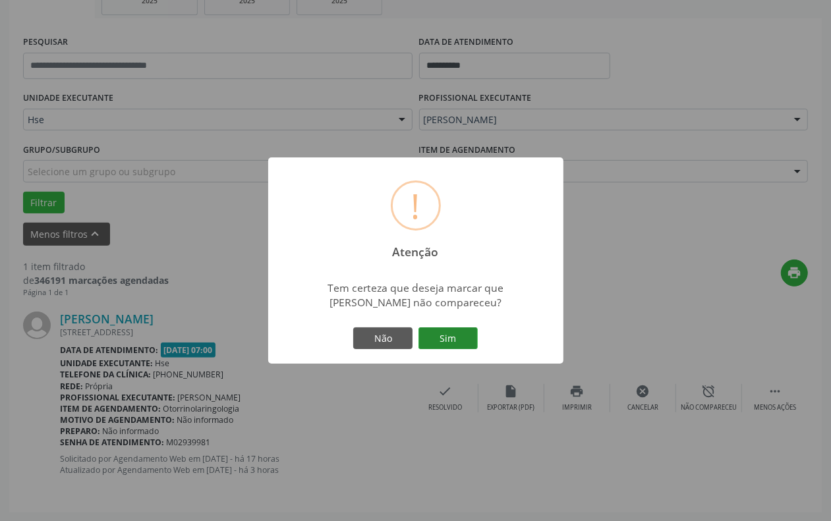
click at [456, 341] on button "Sim" at bounding box center [447, 338] width 59 height 22
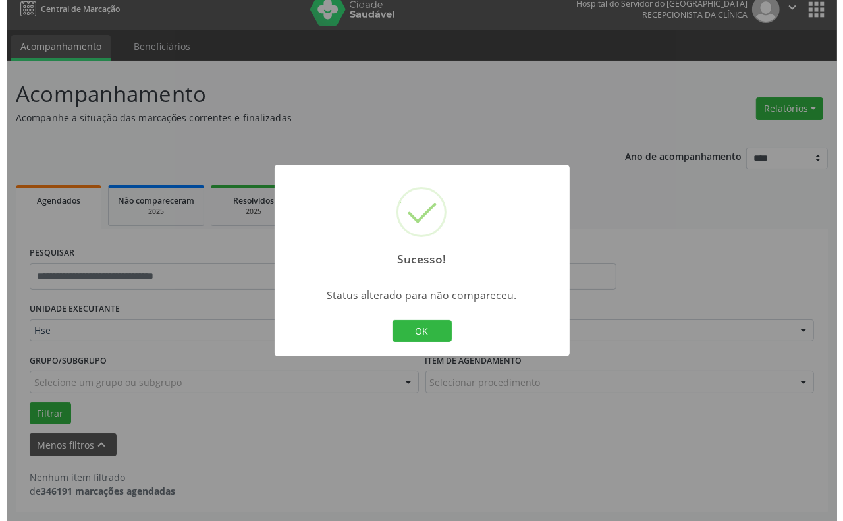
scroll to position [11, 0]
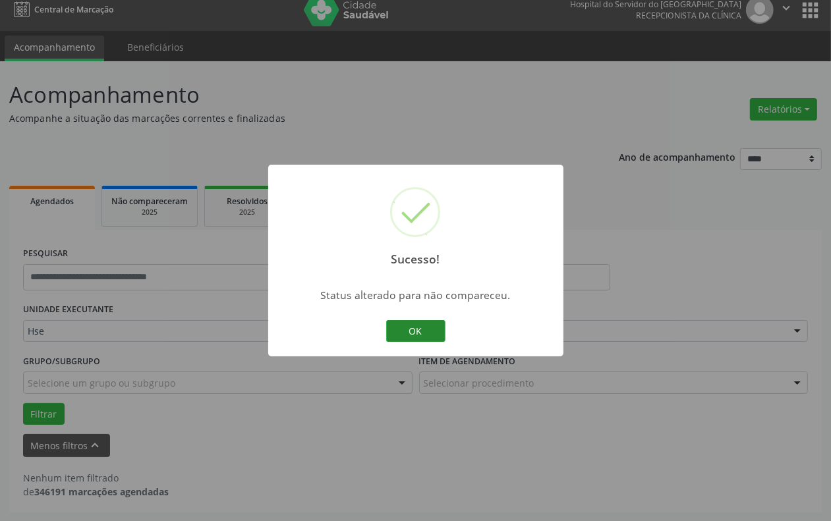
click at [420, 341] on button "OK" at bounding box center [415, 331] width 59 height 22
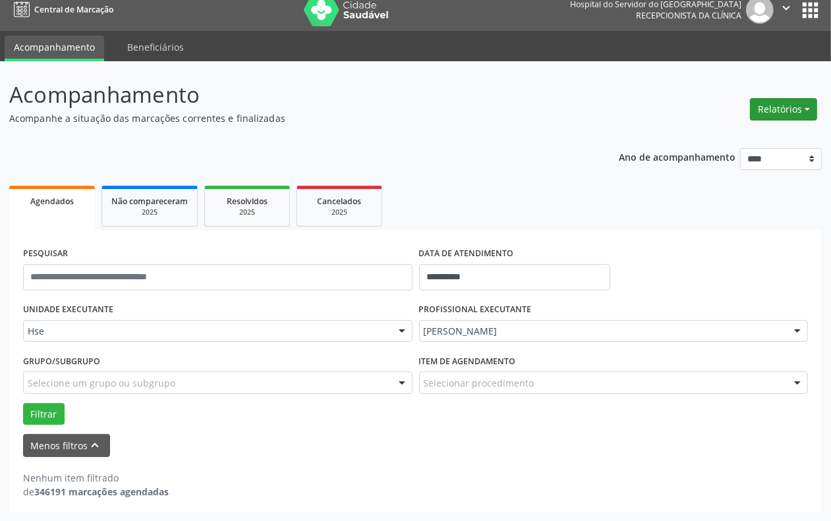
click at [804, 110] on button "Relatórios" at bounding box center [783, 109] width 67 height 22
click at [736, 137] on link "Agendamentos" at bounding box center [747, 137] width 142 height 18
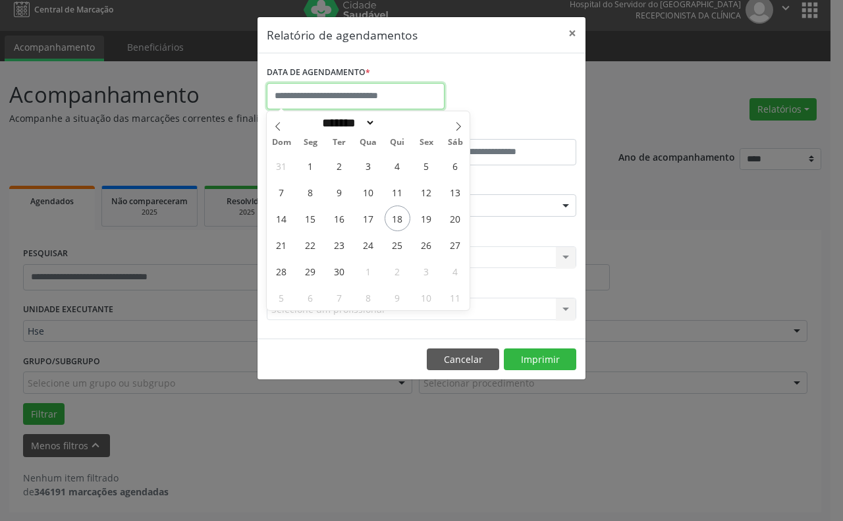
click at [298, 103] on input "text" at bounding box center [356, 96] width 178 height 26
click at [400, 215] on span "18" at bounding box center [398, 218] width 26 height 26
type input "**********"
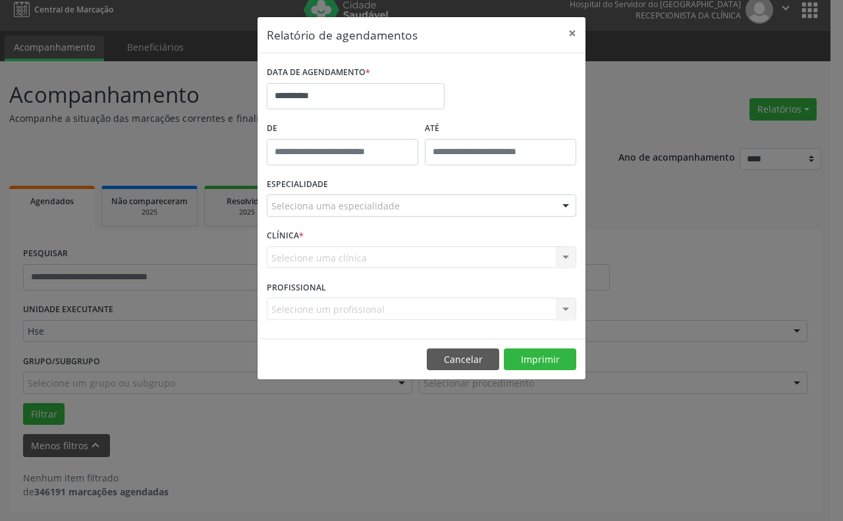
click at [406, 204] on div "Seleciona uma especialidade" at bounding box center [422, 205] width 310 height 22
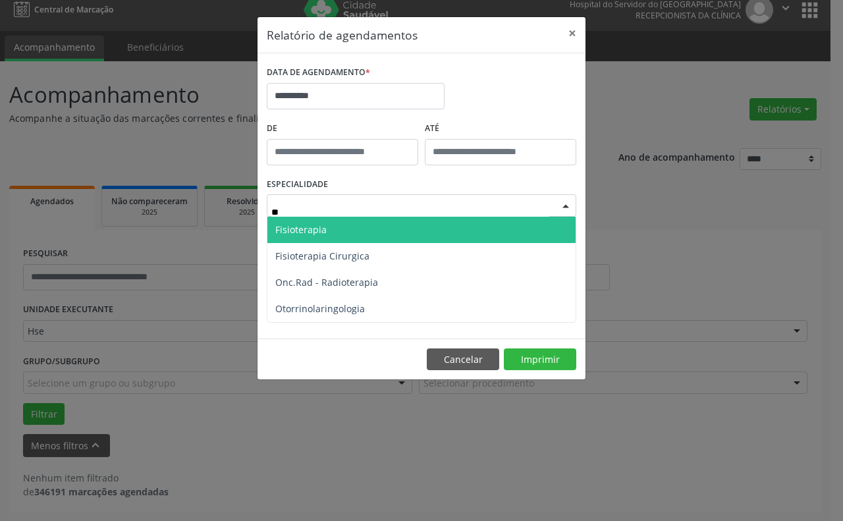
type input "***"
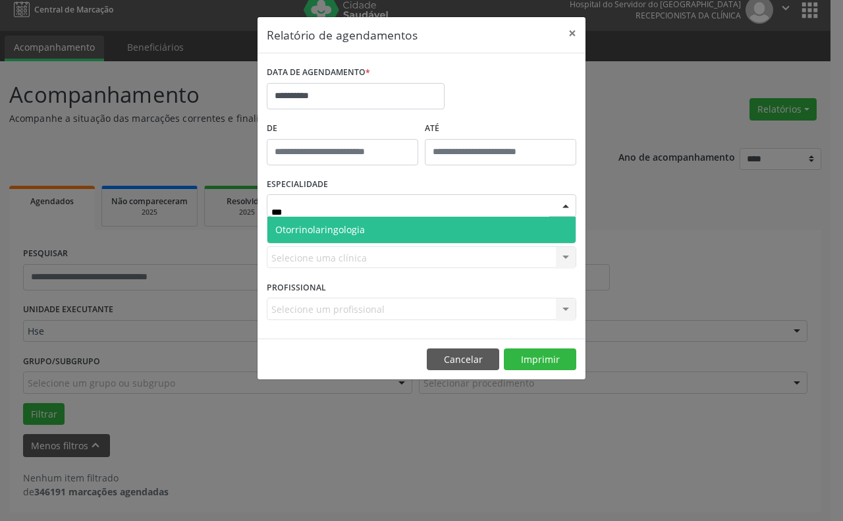
click at [376, 234] on span "Otorrinolaringologia" at bounding box center [421, 230] width 308 height 26
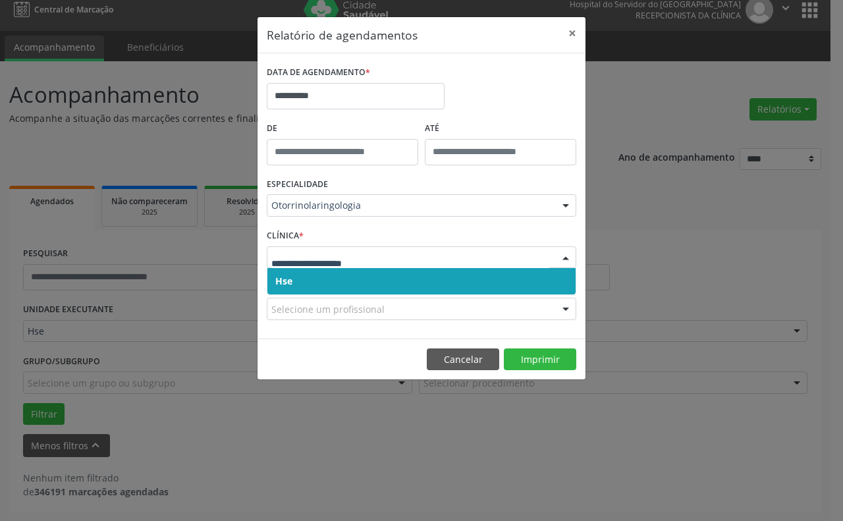
drag, startPoint x: 366, startPoint y: 287, endPoint x: 367, endPoint y: 279, distance: 8.7
click at [367, 285] on span "Hse" at bounding box center [421, 281] width 308 height 26
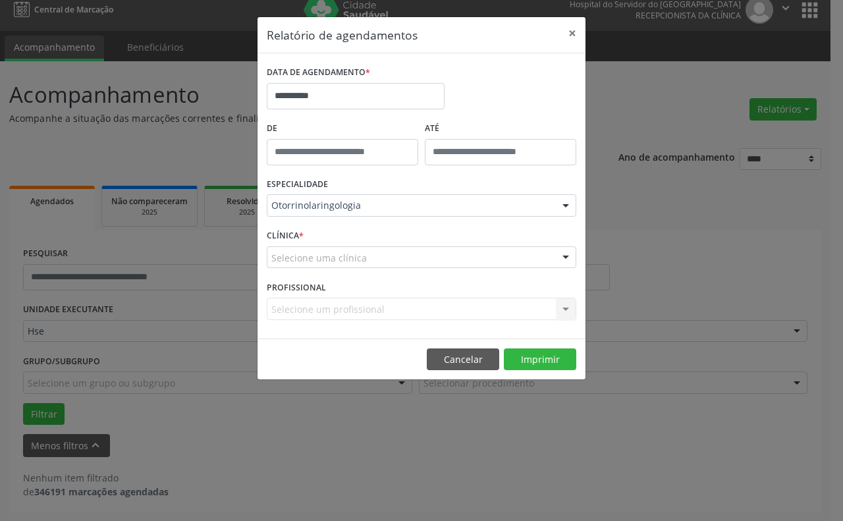
click at [377, 248] on div "Selecione uma clínica" at bounding box center [422, 257] width 310 height 22
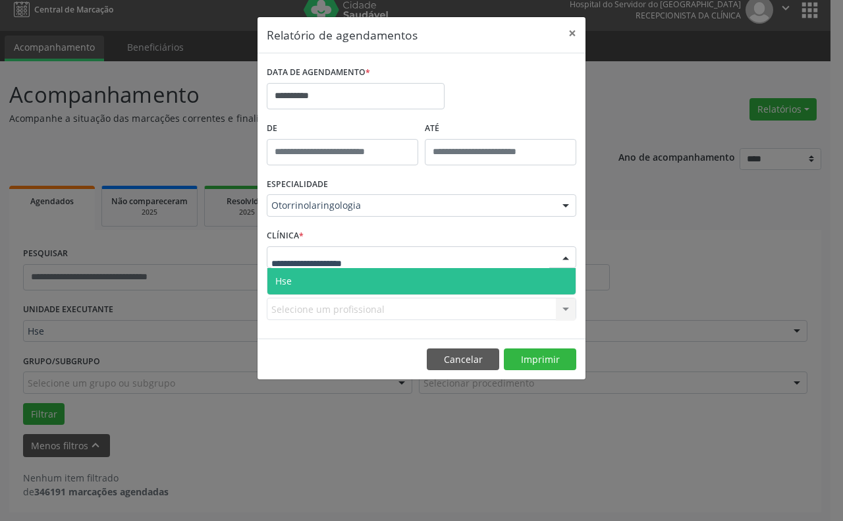
click at [373, 279] on span "Hse" at bounding box center [421, 281] width 308 height 26
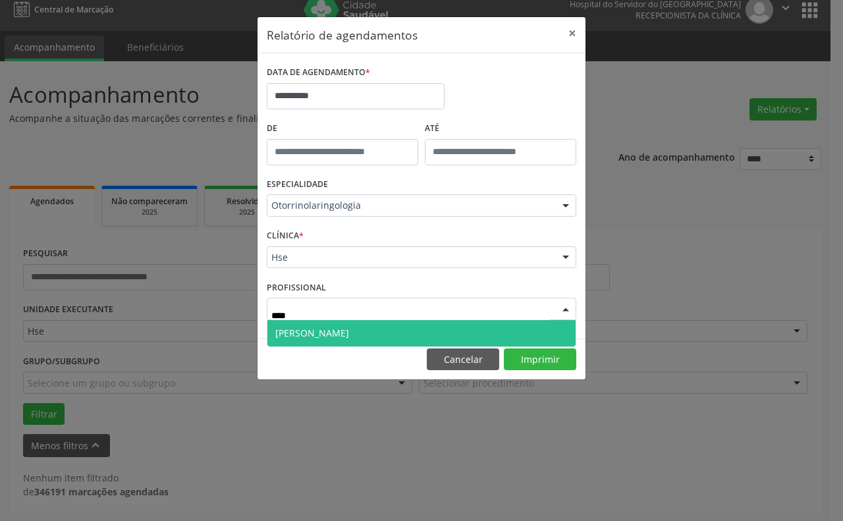
type input "*****"
click at [349, 333] on span "[PERSON_NAME]" at bounding box center [312, 333] width 74 height 13
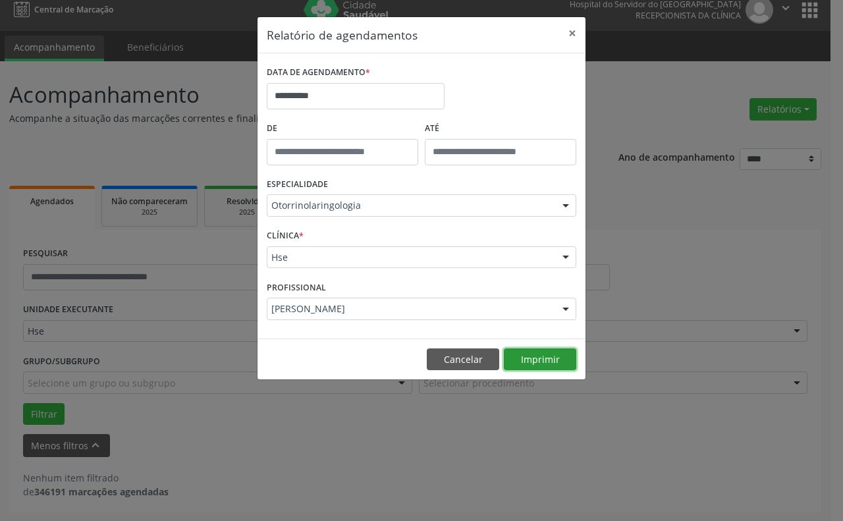
click at [520, 356] on button "Imprimir" at bounding box center [540, 359] width 72 height 22
